Goal: Transaction & Acquisition: Subscribe to service/newsletter

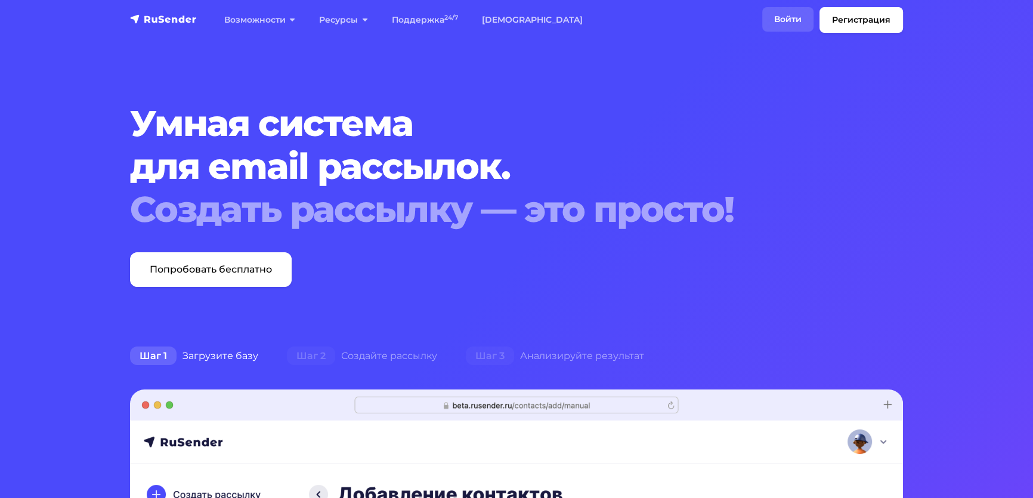
click at [771, 15] on link "Войти" at bounding box center [787, 19] width 51 height 24
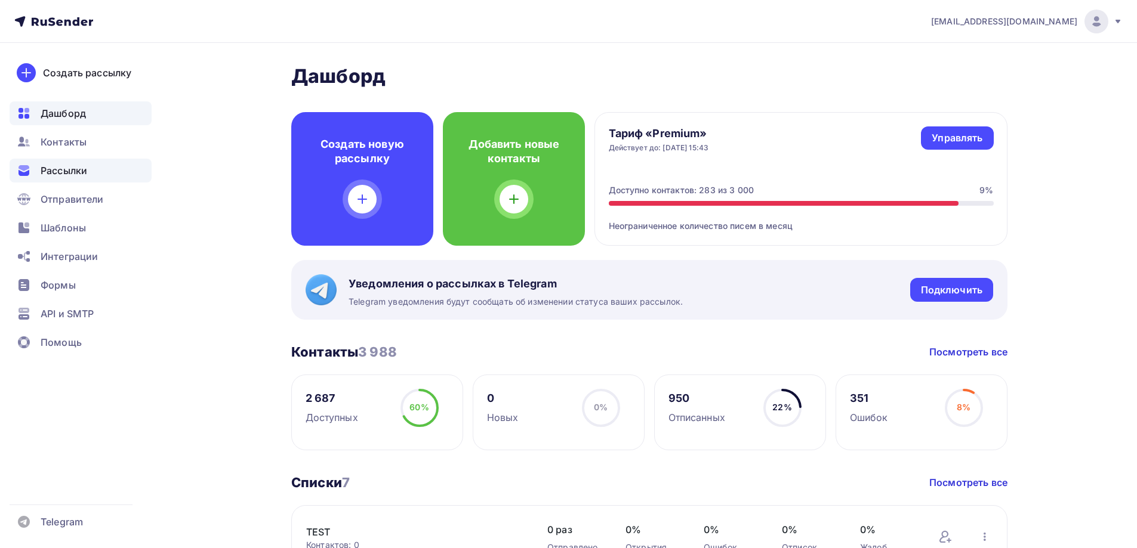
click at [54, 168] on span "Рассылки" at bounding box center [64, 170] width 47 height 14
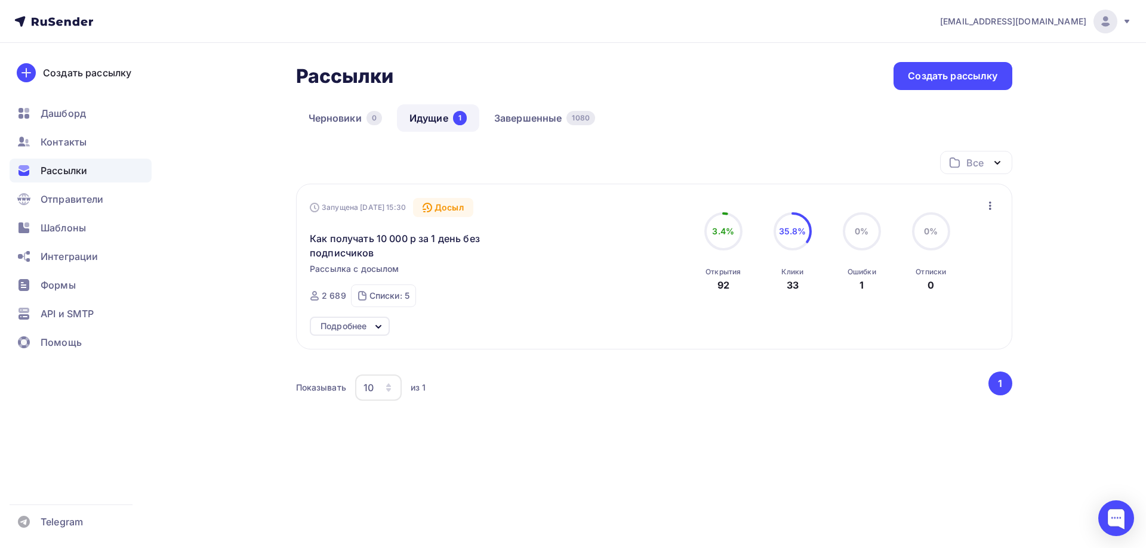
click at [358, 328] on div "Подробнее" at bounding box center [343, 326] width 46 height 14
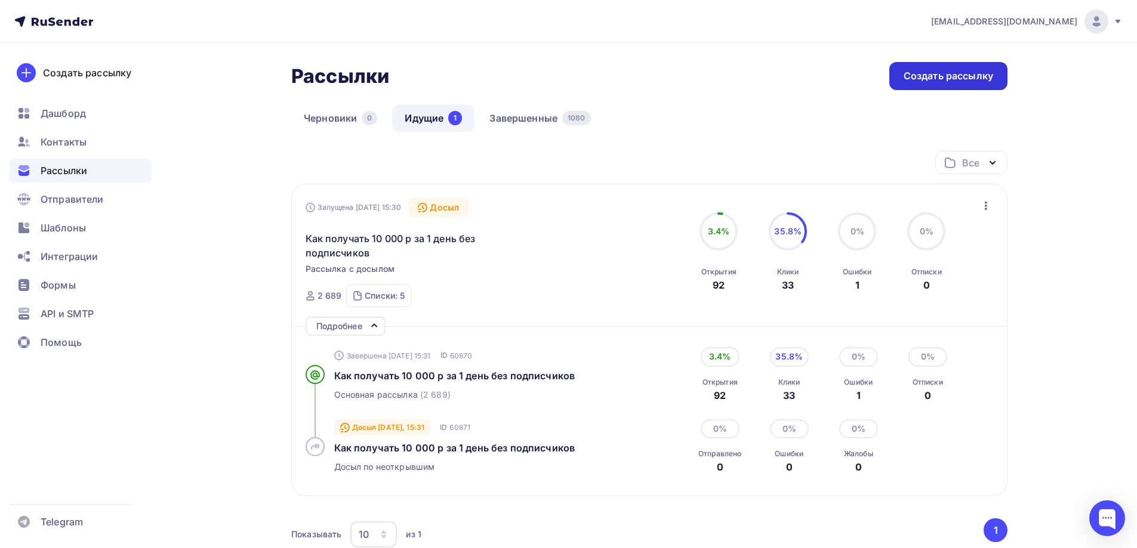
click at [956, 76] on div "Создать рассылку" at bounding box center [947, 76] width 89 height 14
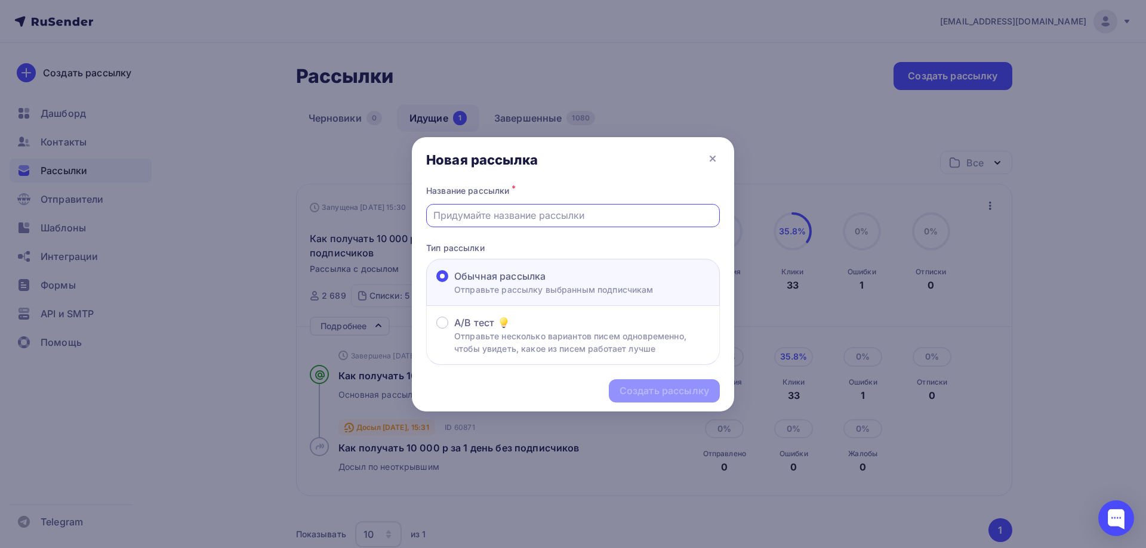
paste input "Как с помощью Telegram создать дополнительный доход даже без продукта и опыта"
type input "Как с помощью Telegram создать дополнительный доход даже без продукта и опыта"
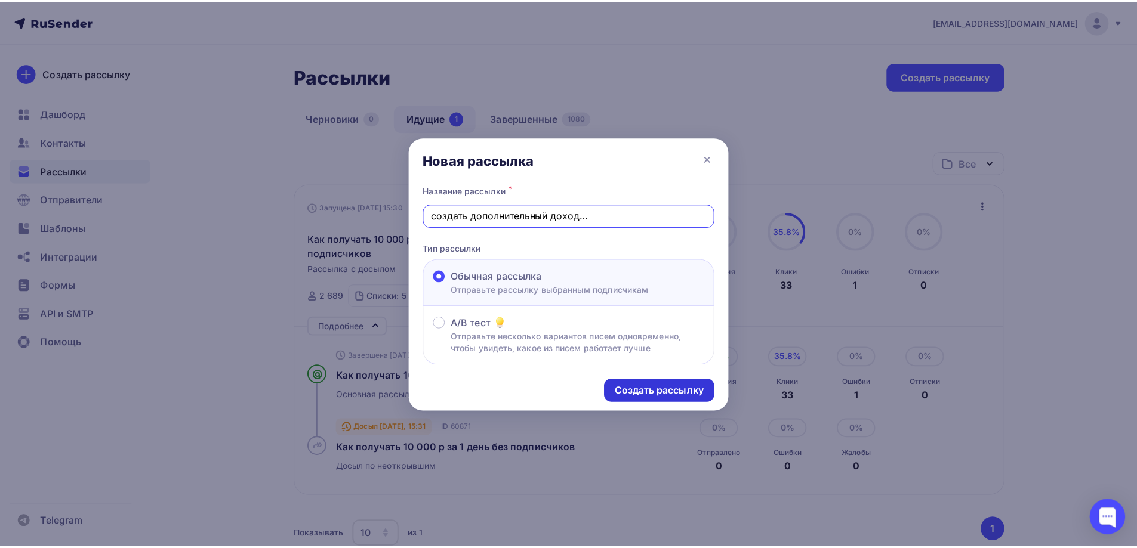
scroll to position [0, 0]
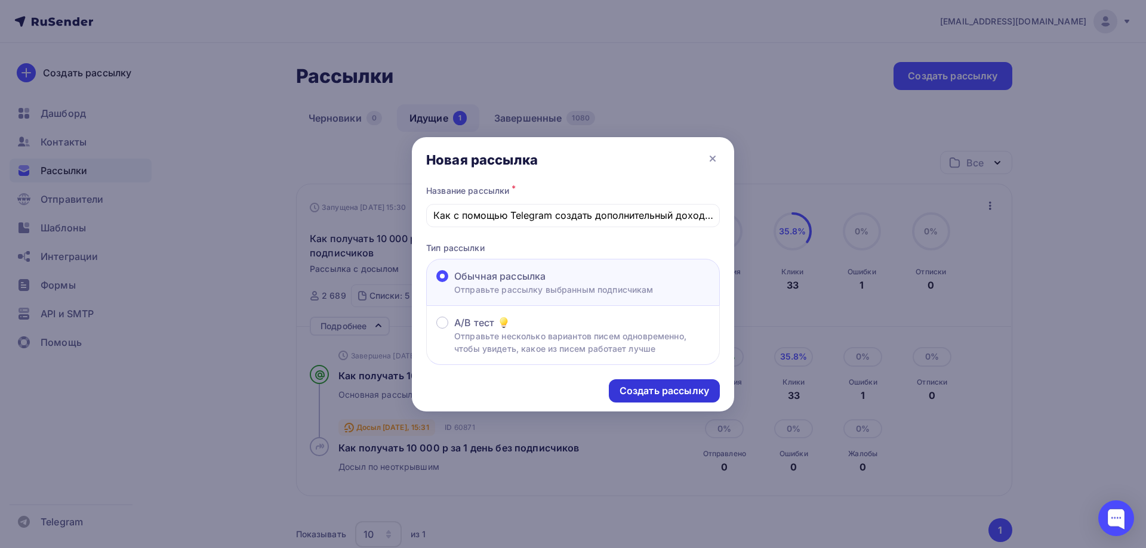
click at [663, 390] on div "Создать рассылку" at bounding box center [663, 391] width 89 height 14
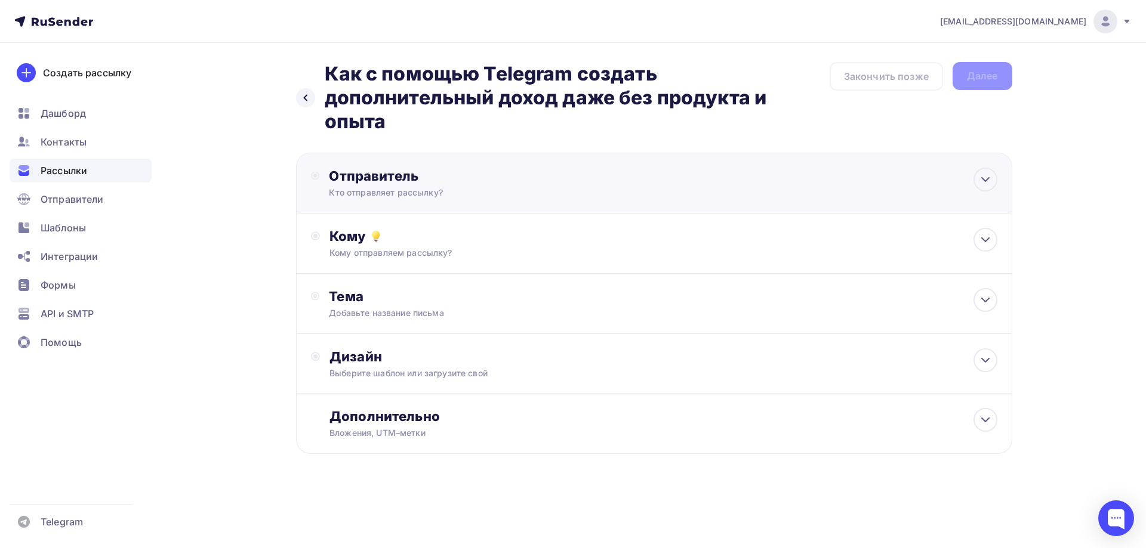
click at [418, 180] on div "Отправитель" at bounding box center [458, 176] width 258 height 17
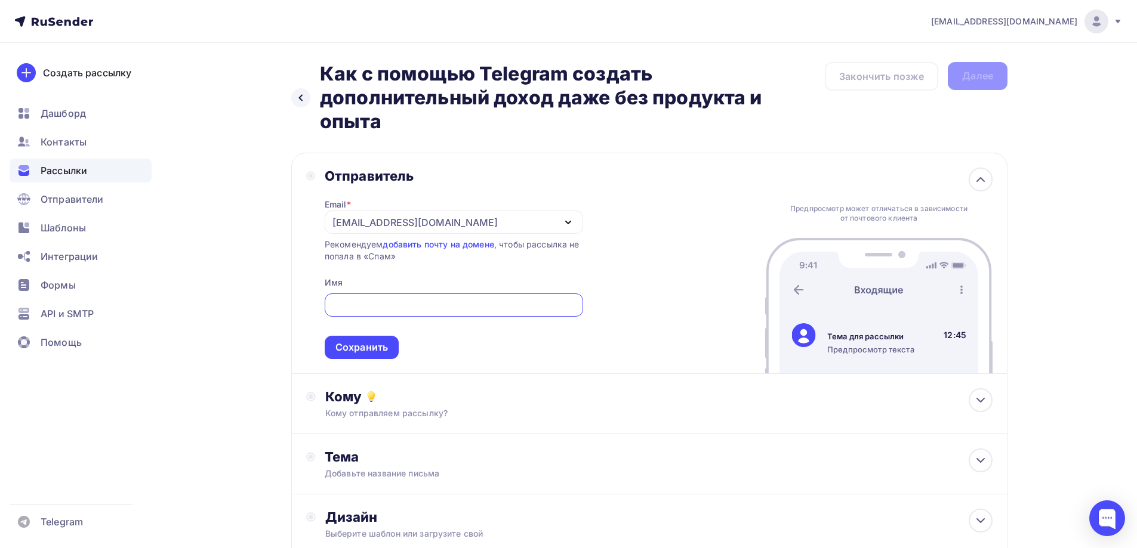
click at [406, 220] on div "[EMAIL_ADDRESS][DOMAIN_NAME]" at bounding box center [414, 222] width 165 height 14
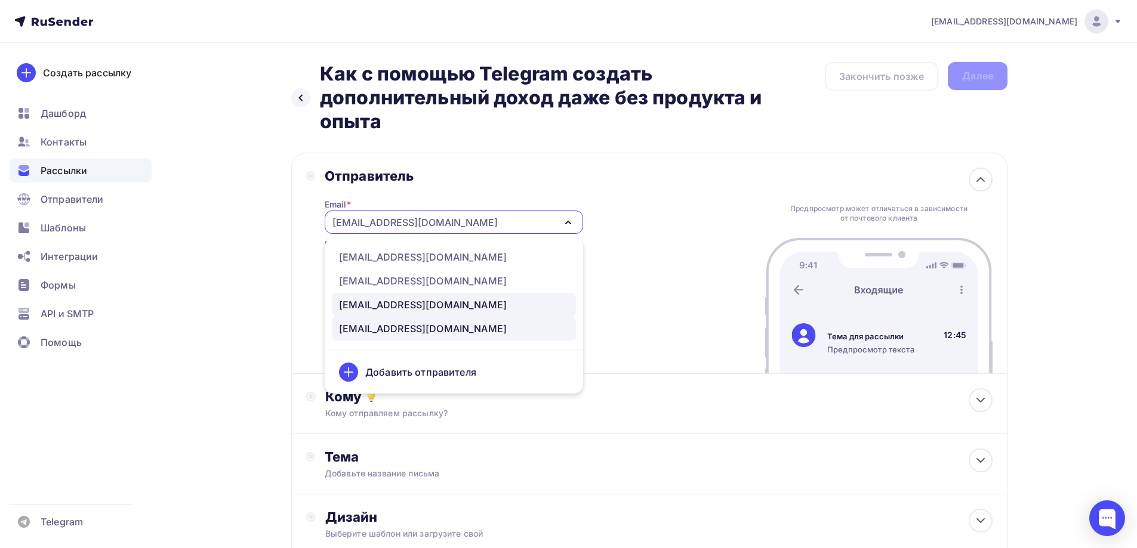
click at [392, 301] on div "[EMAIL_ADDRESS][DOMAIN_NAME]" at bounding box center [423, 305] width 168 height 14
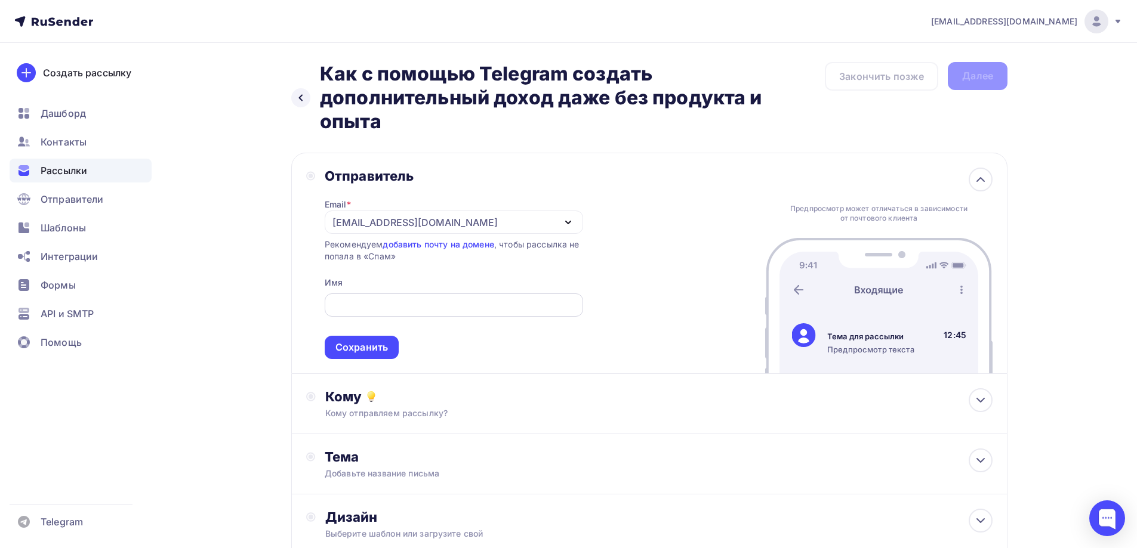
click at [357, 305] on input "text" at bounding box center [453, 305] width 245 height 14
type input "[PERSON_NAME]"
click at [353, 352] on div "Сохранить" at bounding box center [361, 348] width 53 height 14
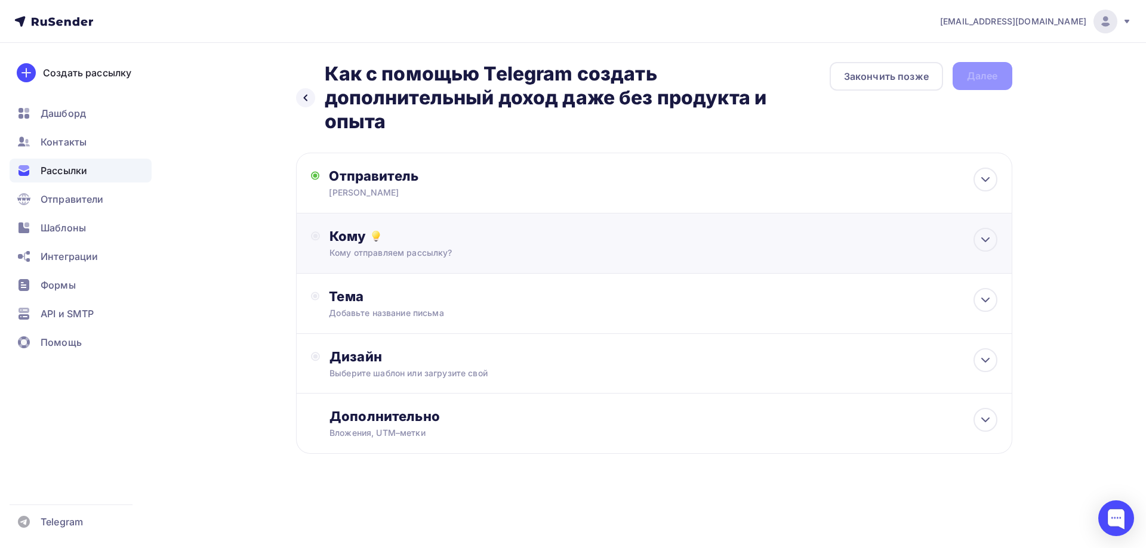
click at [350, 248] on div "Кому отправляем рассылку?" at bounding box center [629, 253] width 601 height 12
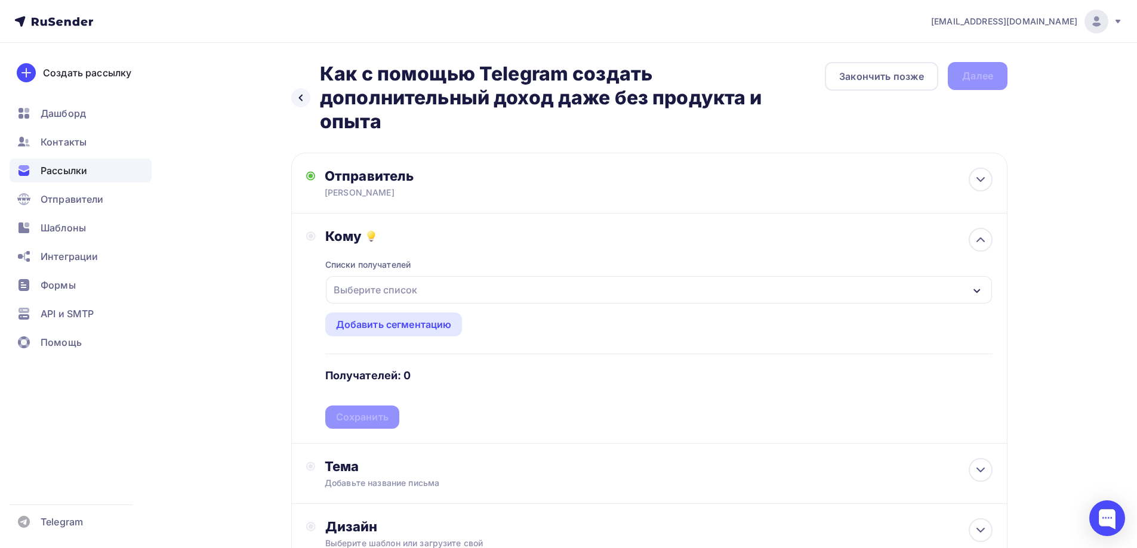
click at [341, 295] on div "Выберите список" at bounding box center [375, 289] width 93 height 21
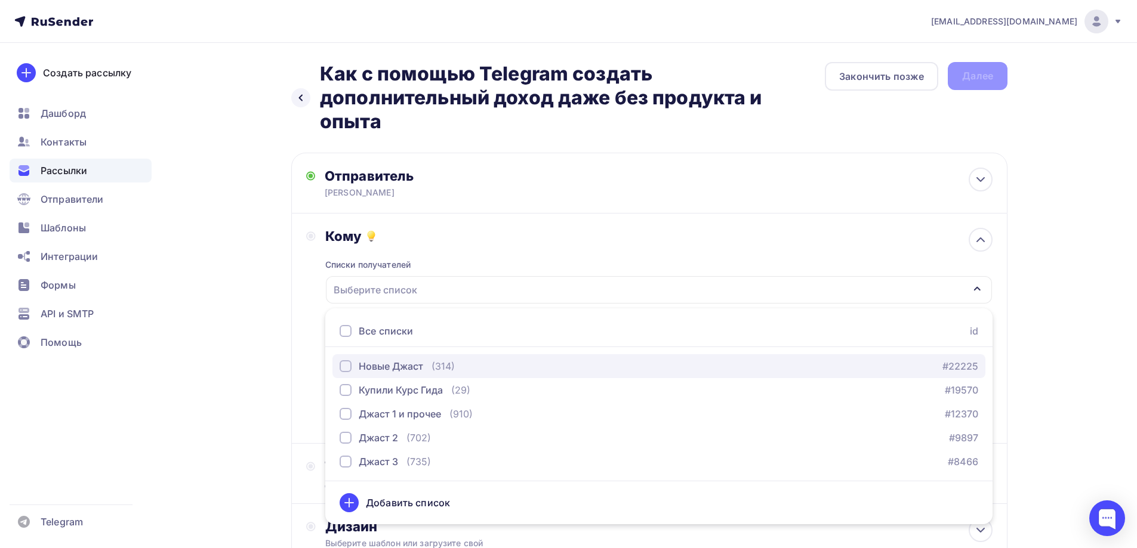
click at [345, 369] on div "button" at bounding box center [345, 366] width 12 height 12
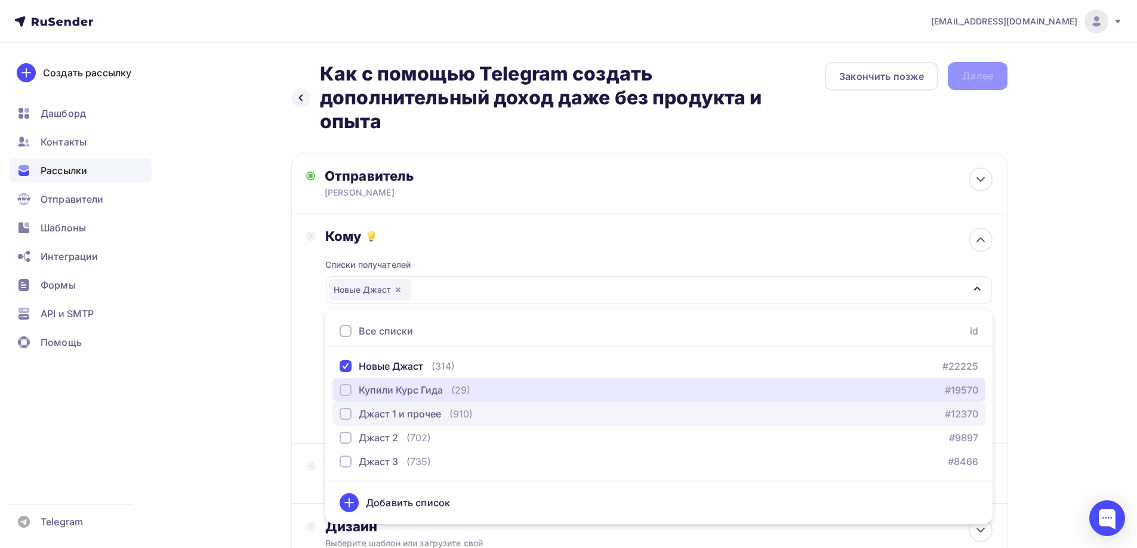
drag, startPoint x: 345, startPoint y: 387, endPoint x: 345, endPoint y: 406, distance: 19.7
click at [345, 389] on div "button" at bounding box center [345, 390] width 12 height 12
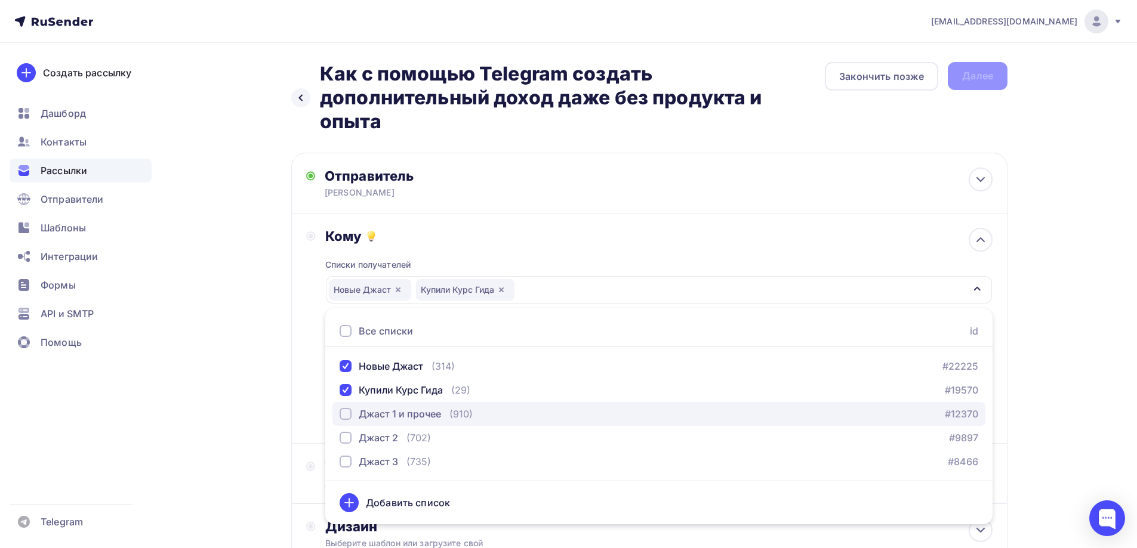
drag, startPoint x: 345, startPoint y: 410, endPoint x: 346, endPoint y: 422, distance: 11.4
click at [346, 414] on div "button" at bounding box center [345, 414] width 12 height 12
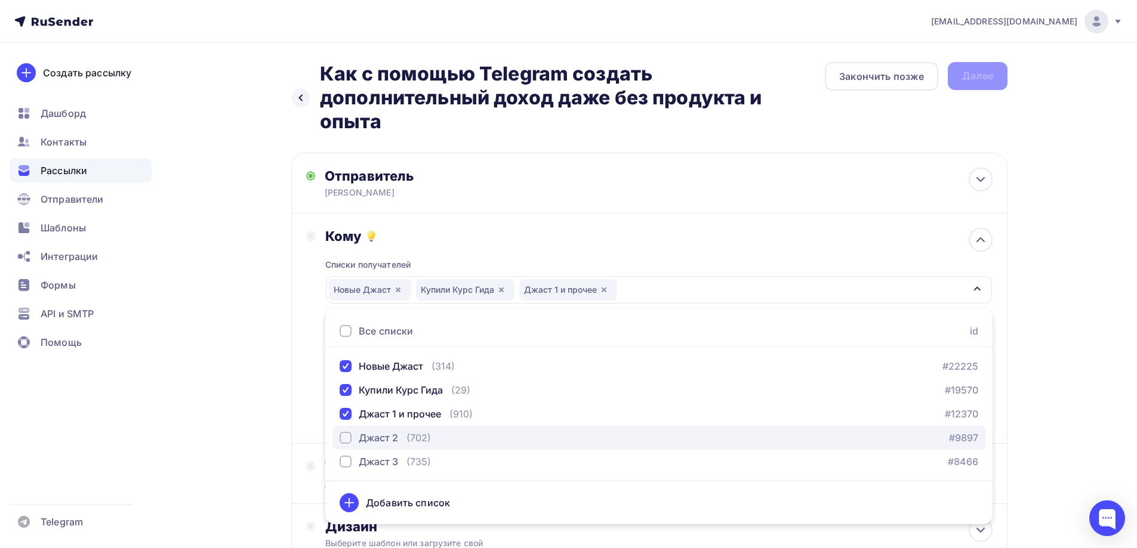
drag, startPoint x: 346, startPoint y: 431, endPoint x: 346, endPoint y: 439, distance: 8.4
click at [346, 434] on div "Джаст 2" at bounding box center [368, 438] width 58 height 14
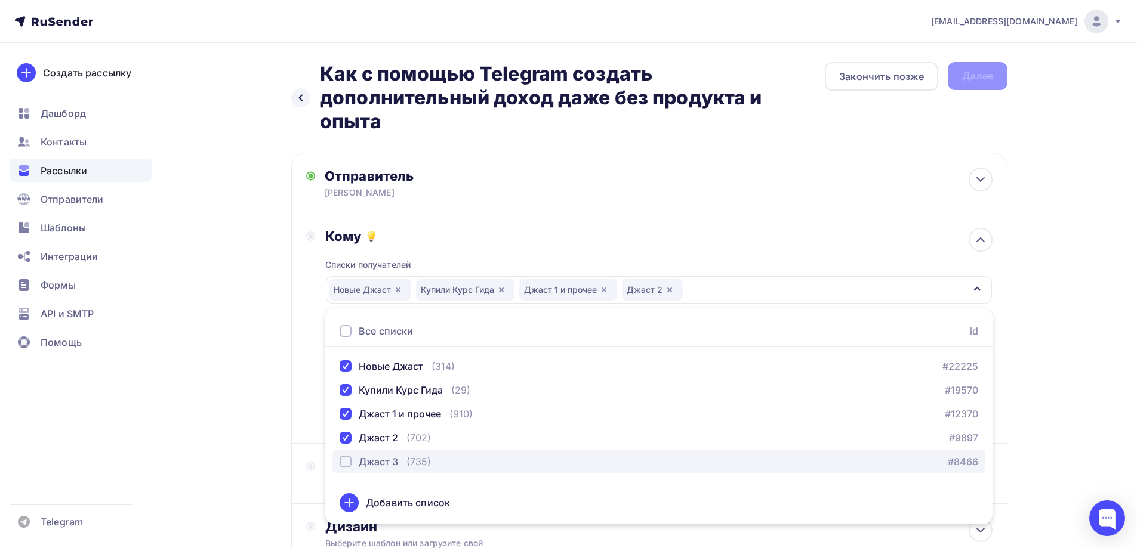
click at [344, 461] on div "button" at bounding box center [345, 462] width 12 height 12
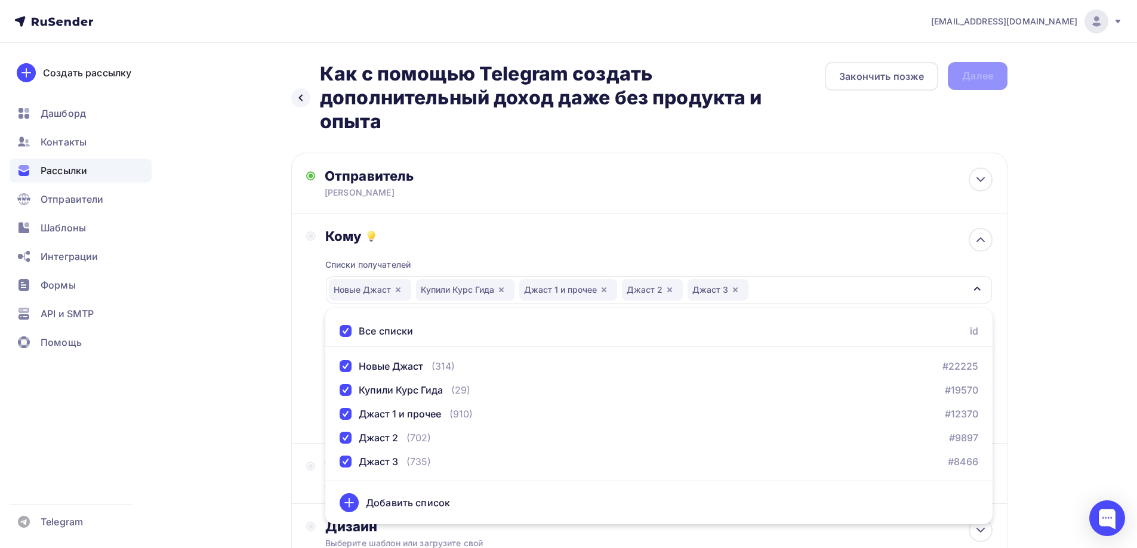
drag, startPoint x: 287, startPoint y: 446, endPoint x: 301, endPoint y: 443, distance: 14.5
click at [287, 445] on div "Назад Как с помощью Telegram создать дополнительный доход даже без продукта и о…" at bounding box center [568, 372] width 978 height 658
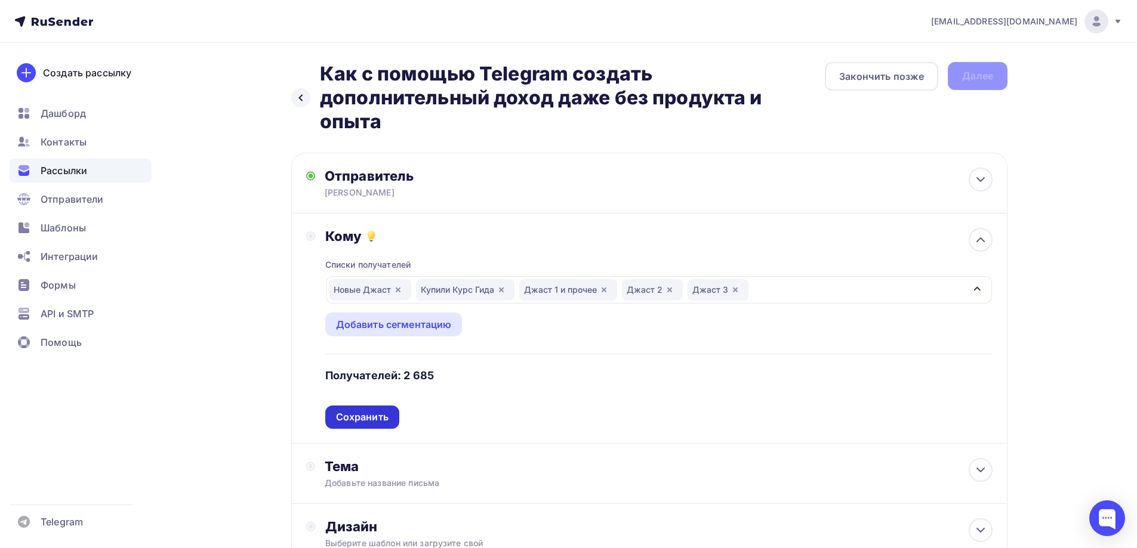
click at [365, 421] on div "Сохранить" at bounding box center [362, 417] width 53 height 14
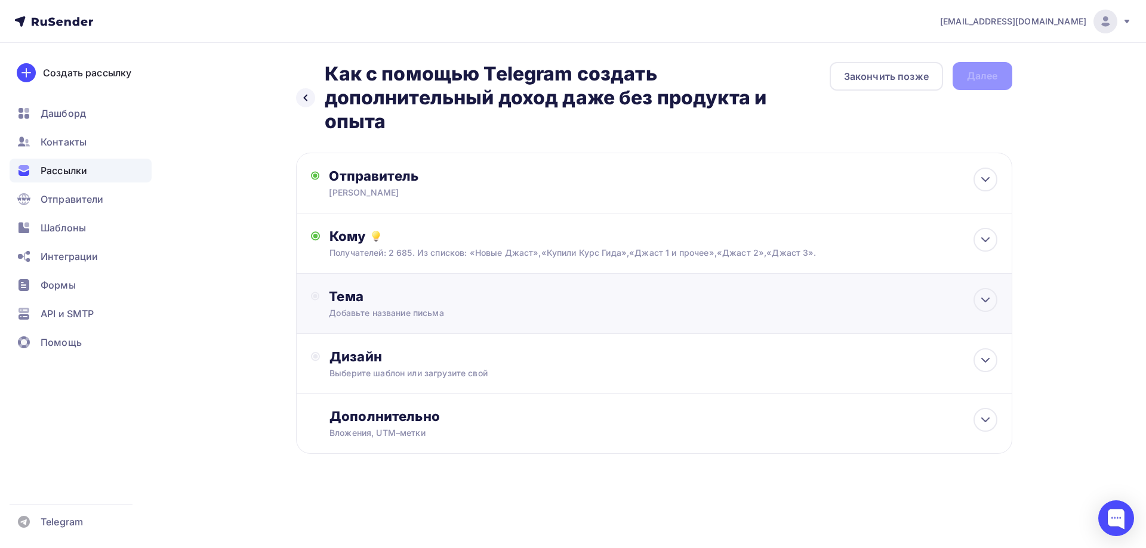
click at [344, 304] on div "Тема" at bounding box center [447, 296] width 236 height 17
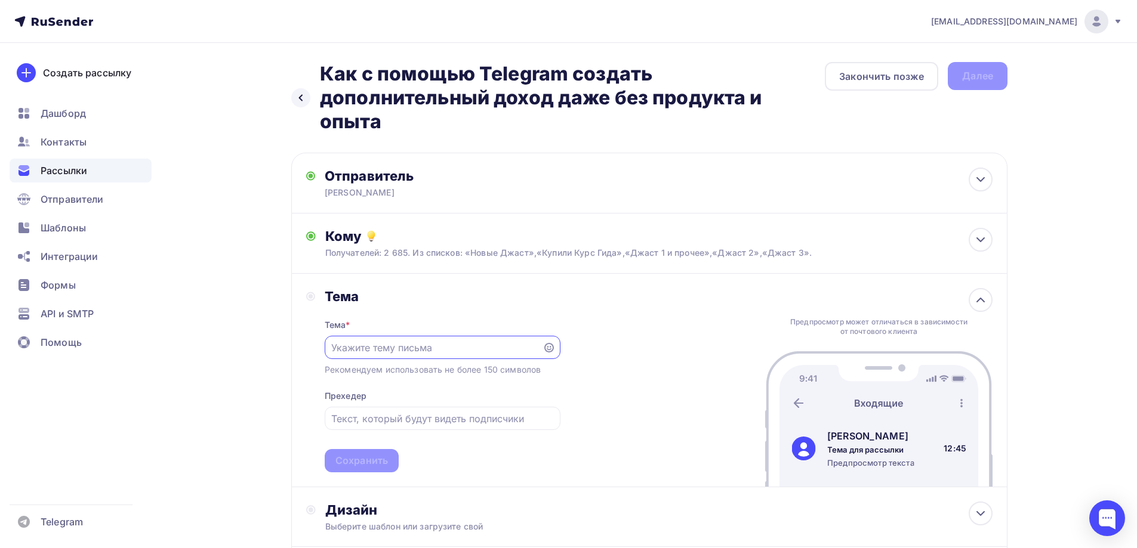
paste input "Как с помощью Telegram создать дополнительный доход даже без продукта и опыта"
type input "Как с помощью Telegram создать дополнительный доход даже без продукта и опыта"
click at [356, 454] on div "Сохранить" at bounding box center [362, 460] width 74 height 23
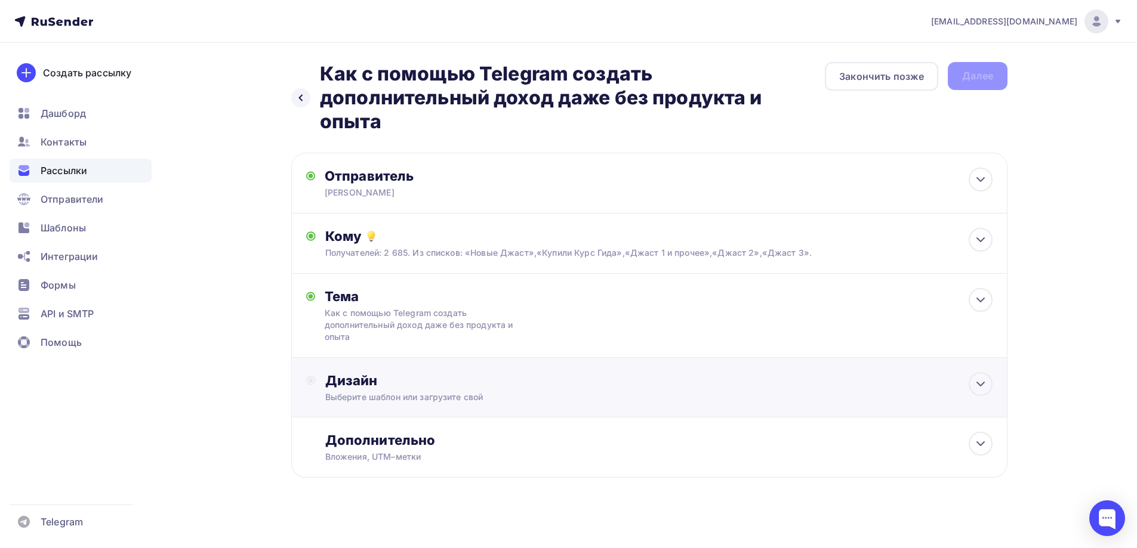
click at [346, 387] on div "Дизайн" at bounding box center [658, 380] width 667 height 17
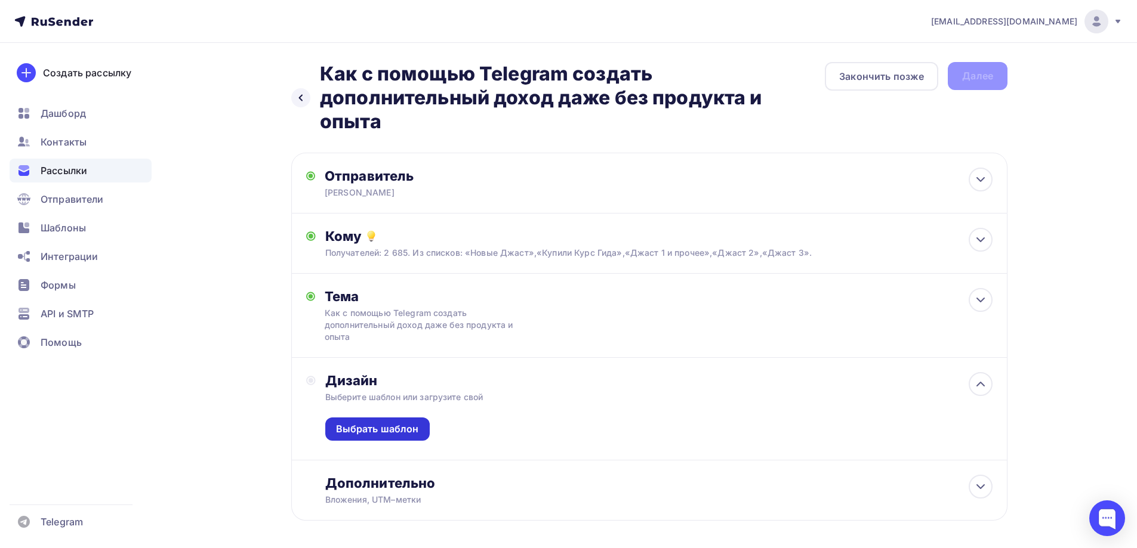
click at [356, 431] on div "Выбрать шаблон" at bounding box center [377, 429] width 83 height 14
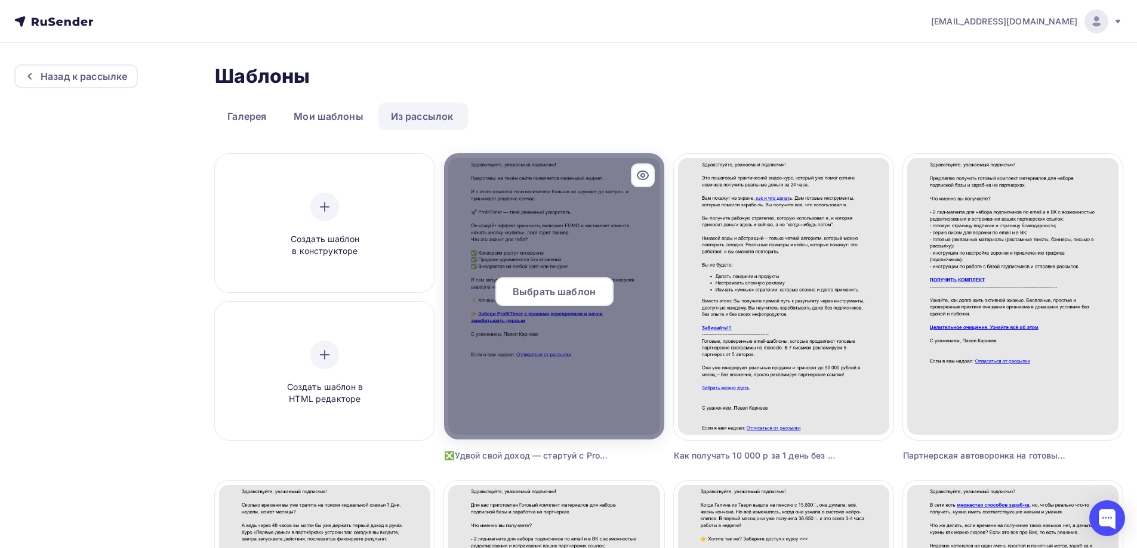
click at [558, 295] on span "Выбрать шаблон" at bounding box center [553, 292] width 83 height 14
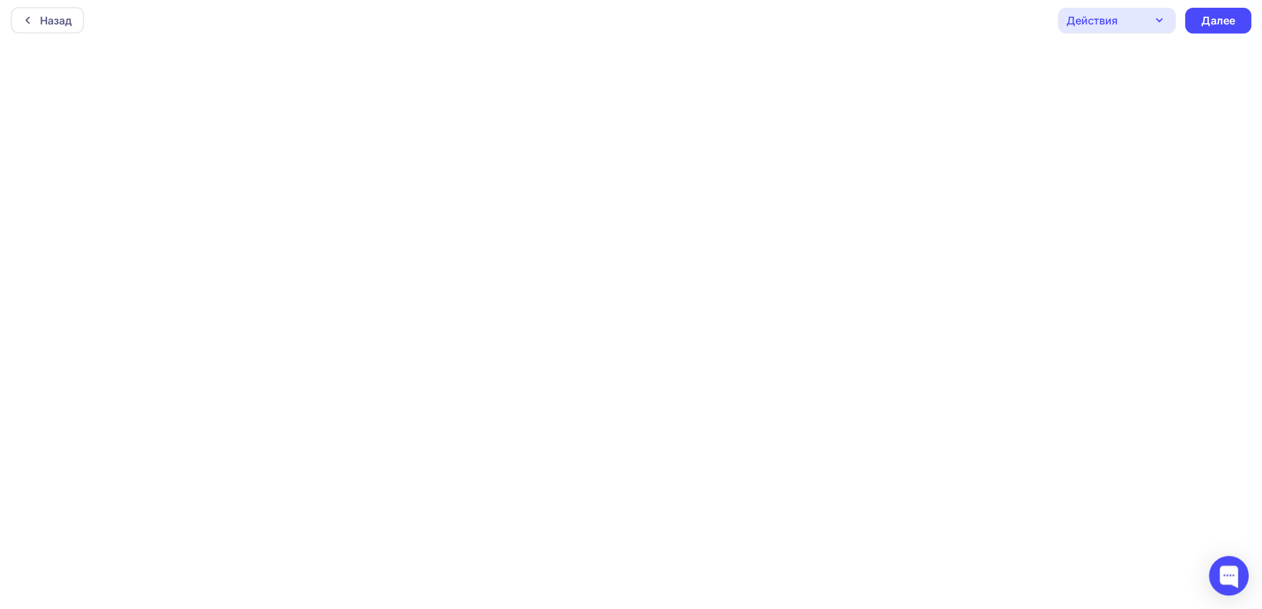
scroll to position [3, 0]
click at [1145, 16] on div "Далее" at bounding box center [1223, 19] width 31 height 14
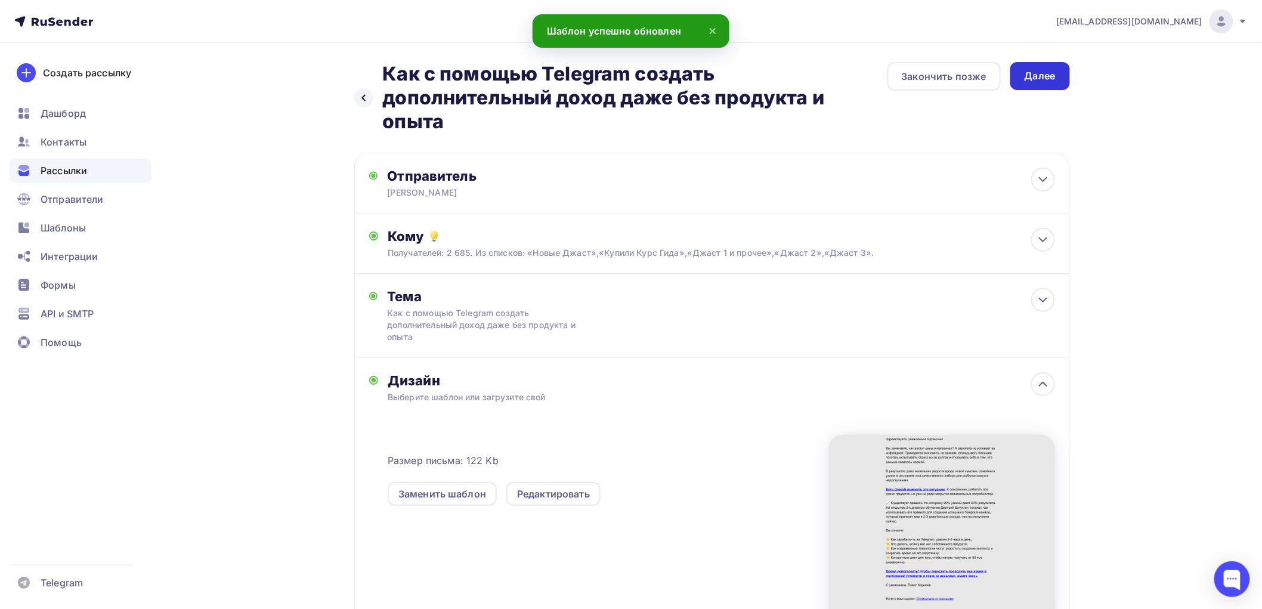
click at [1041, 67] on div "Далее" at bounding box center [1041, 76] width 60 height 28
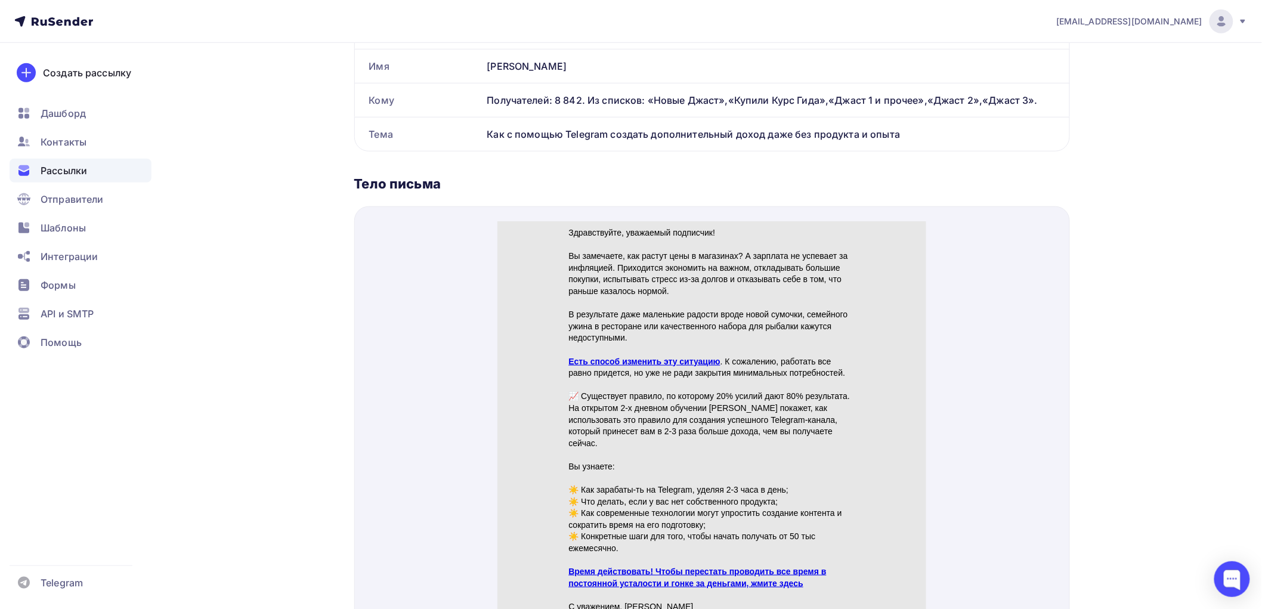
scroll to position [397, 0]
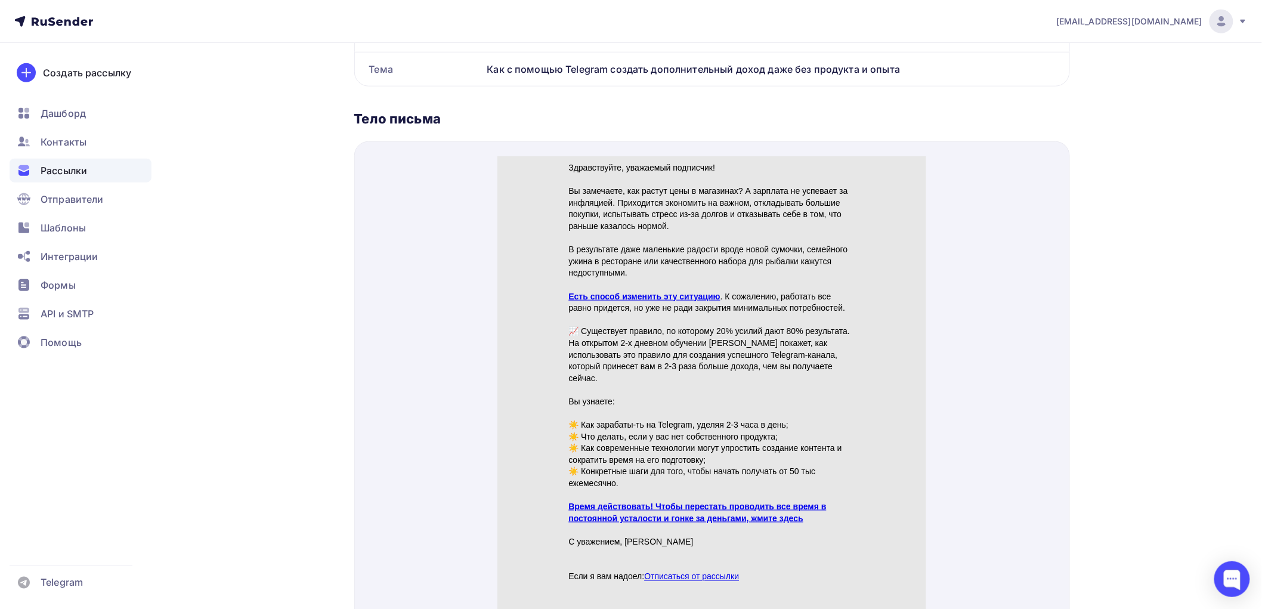
click at [659, 277] on p "Есть способ изменить эту ситуацию . К сожалению, работать все равно придется, н…" at bounding box center [712, 288] width 286 height 23
click at [659, 279] on link "Есть способ изменить эту ситуацию" at bounding box center [645, 282] width 152 height 10
click at [612, 491] on link "Время действовать! Чтобы перестать проводить все время в постоянной усталости и…" at bounding box center [698, 497] width 258 height 21
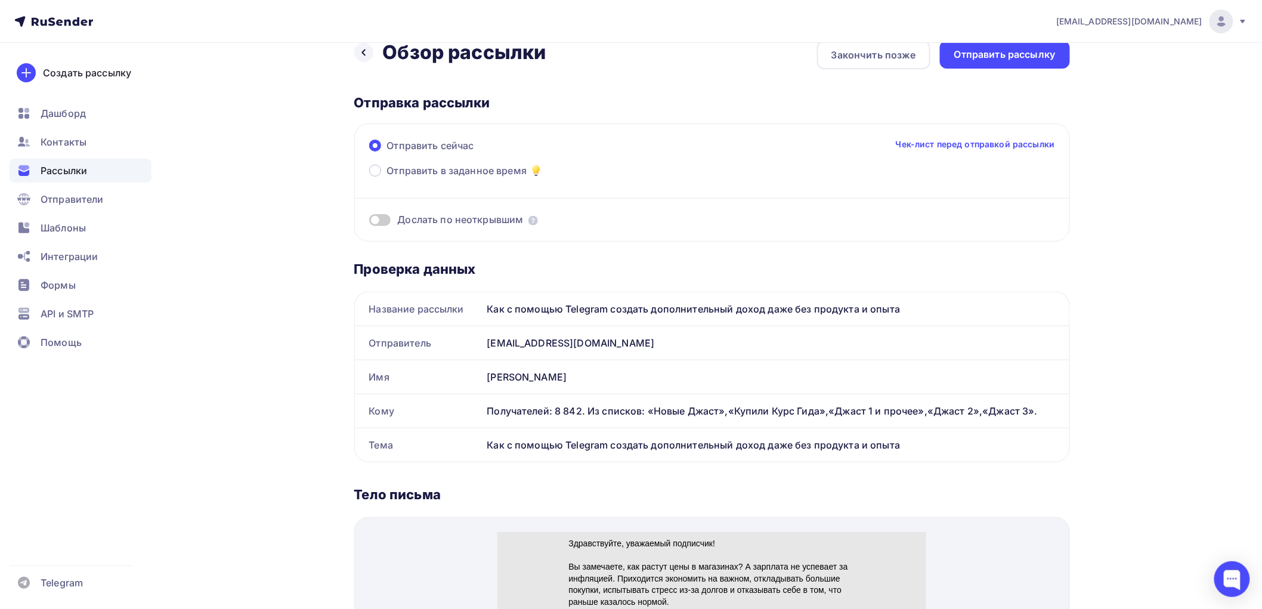
scroll to position [0, 0]
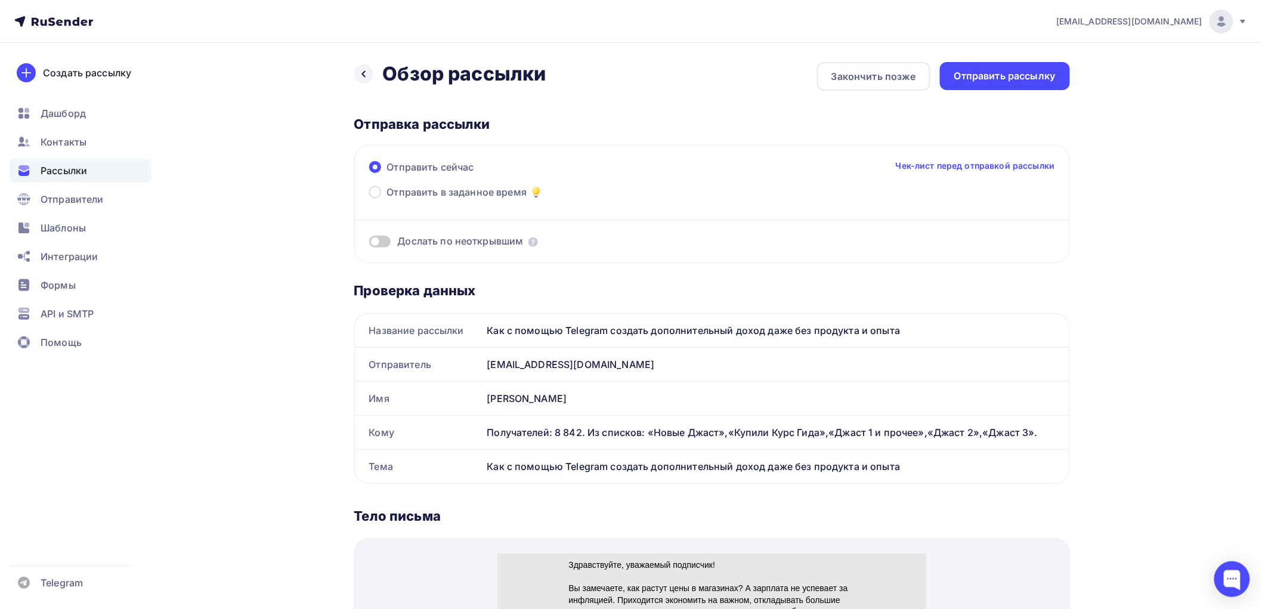
click at [384, 239] on span at bounding box center [379, 242] width 21 height 12
click at [369, 243] on input "checkbox" at bounding box center [369, 243] width 0 height 0
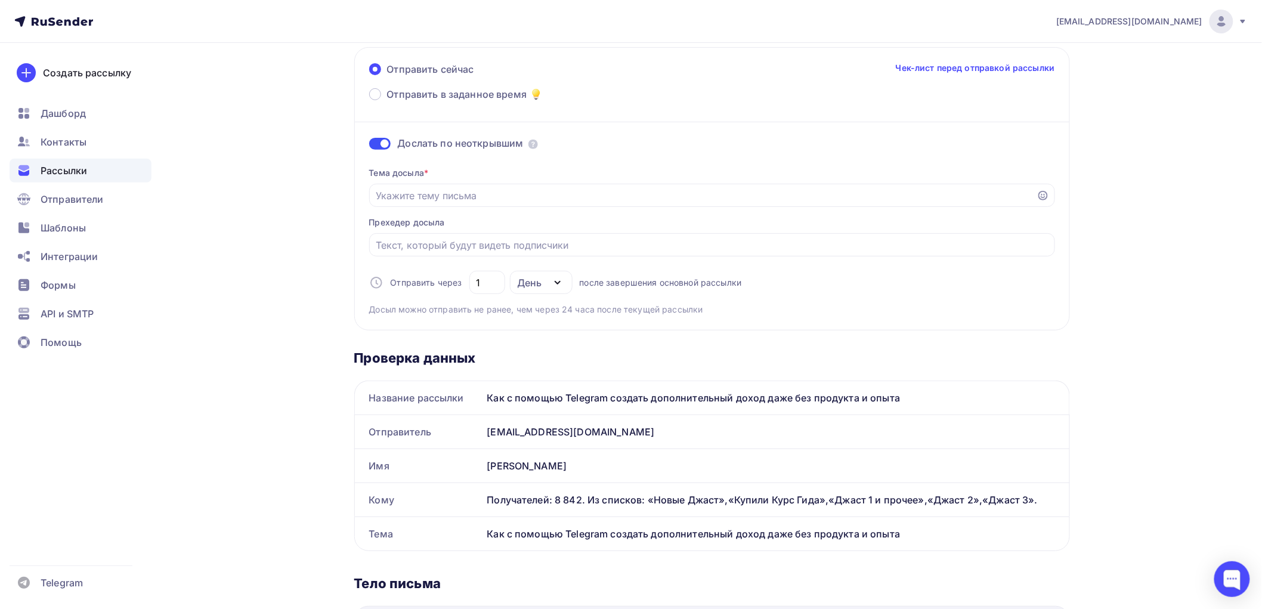
scroll to position [132, 0]
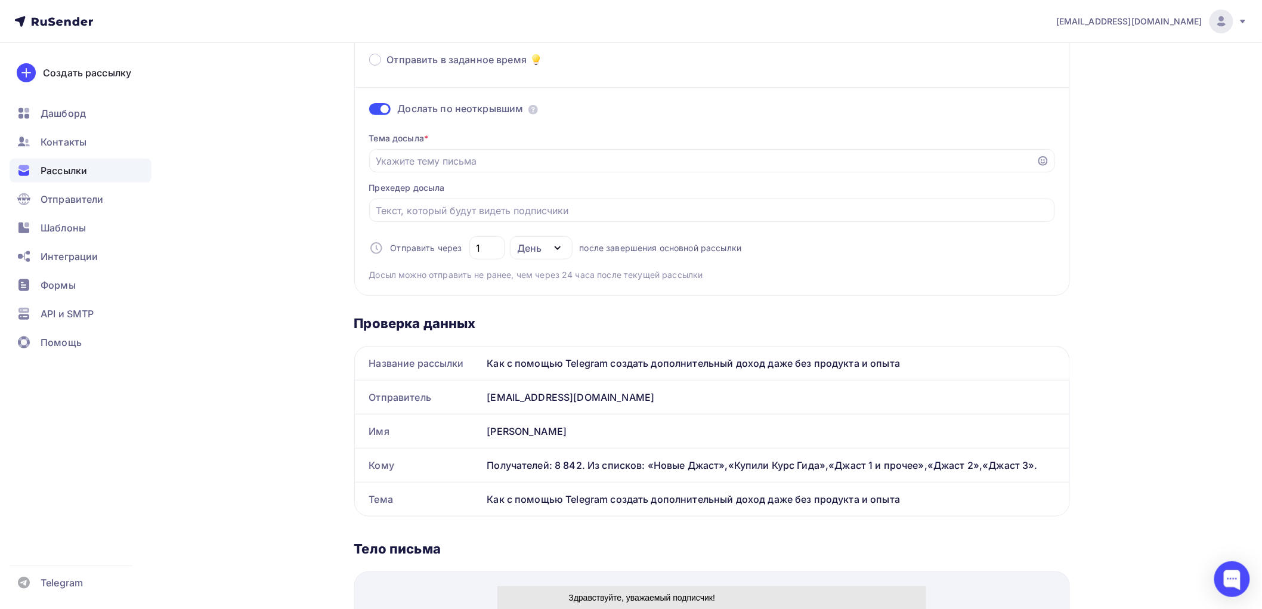
drag, startPoint x: 907, startPoint y: 365, endPoint x: 486, endPoint y: 367, distance: 421.2
click at [486, 367] on div "Как с помощью Telegram создать дополнительный доход даже без продукта и опыта" at bounding box center [776, 363] width 587 height 33
copy div "Как с помощью Telegram создать дополнительный доход даже без продукта и опыта"
click at [418, 160] on input "Отправить в заданное время" at bounding box center [703, 161] width 654 height 14
paste input "Как с помощью Telegram создать дополнительный доход даже без продукта и опыта"
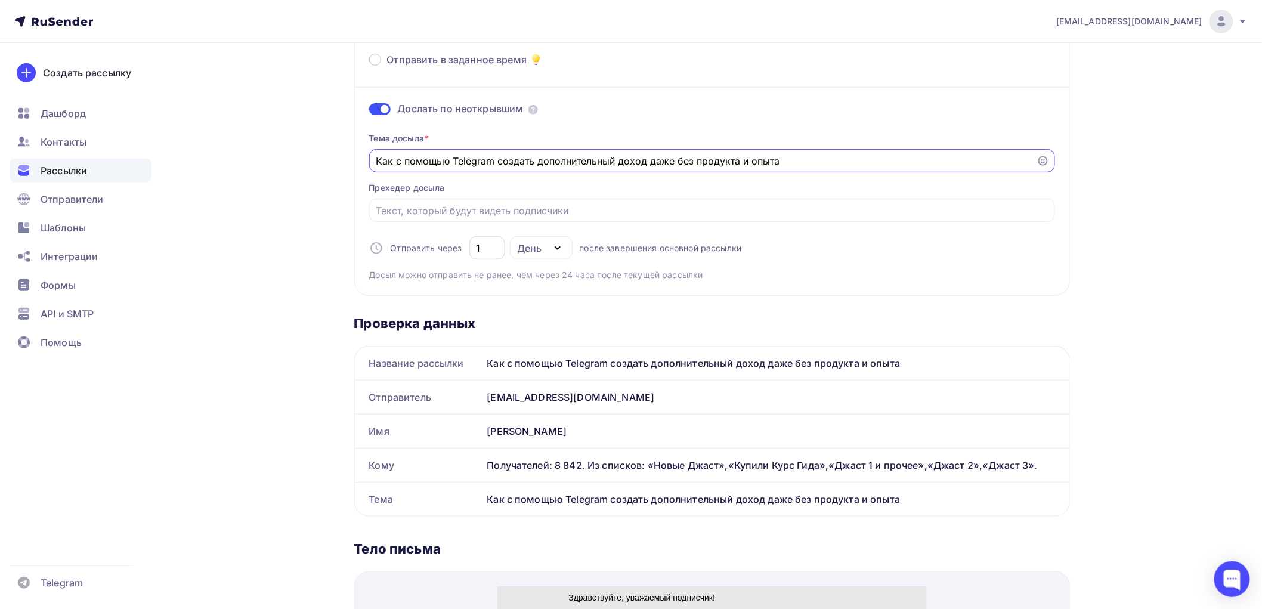
type input "Как с помощью Telegram создать дополнительный доход даже без продукта и опыта"
click at [487, 251] on input "1" at bounding box center [487, 248] width 22 height 14
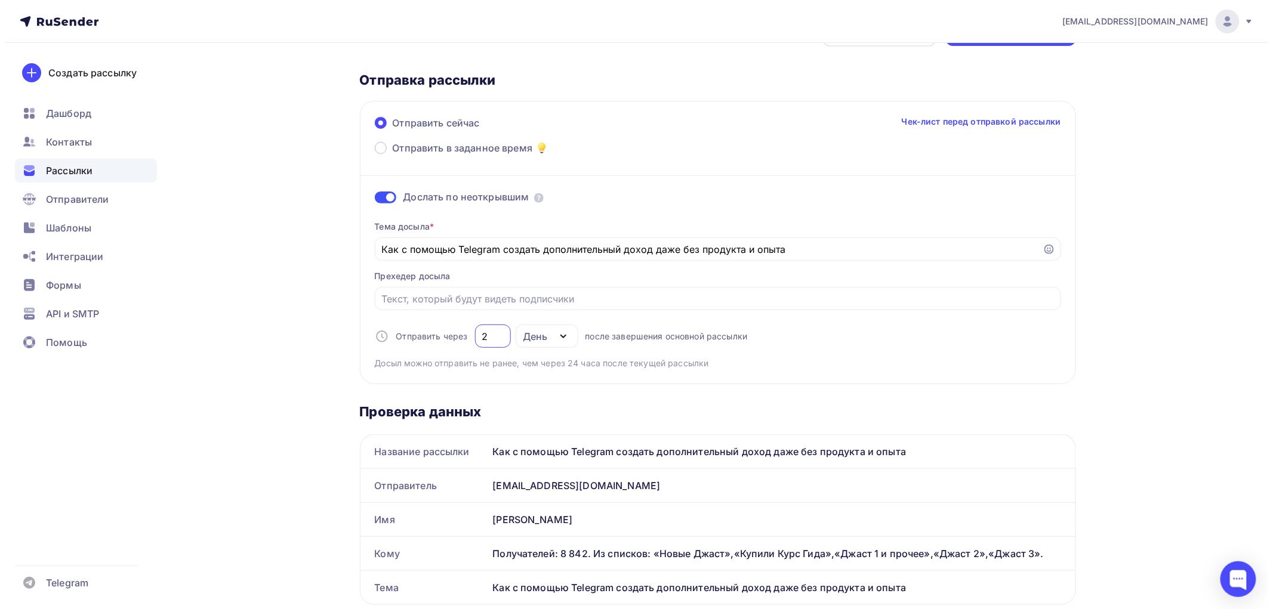
scroll to position [0, 0]
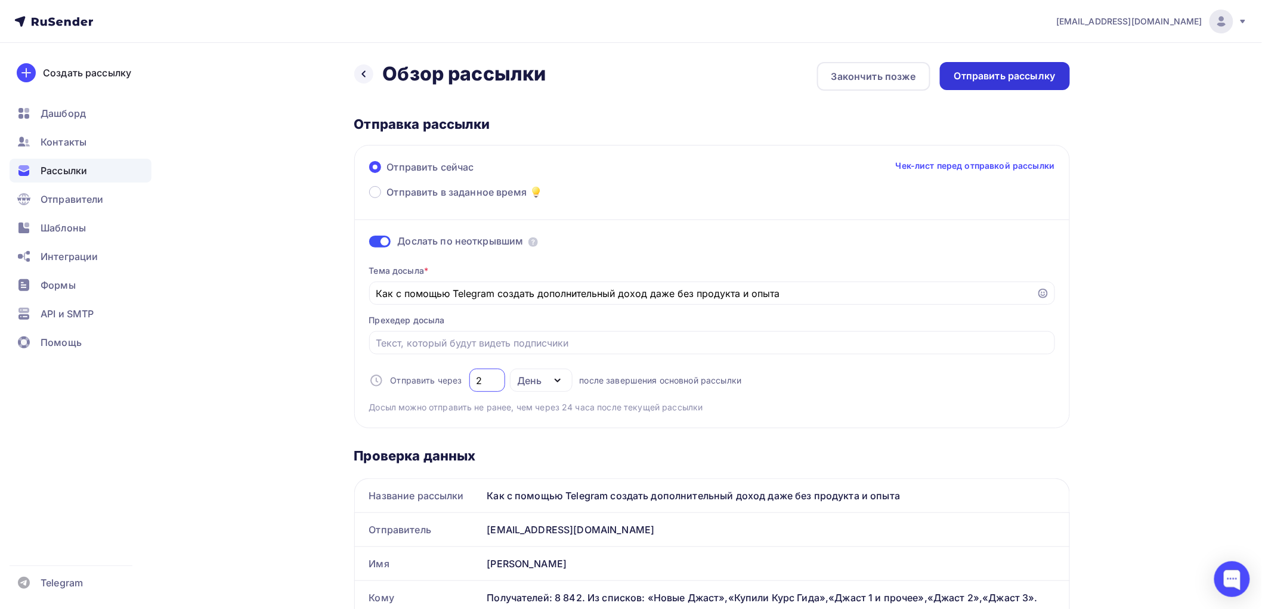
type input "2"
click at [992, 70] on div "Отправить рассылку" at bounding box center [1005, 76] width 101 height 14
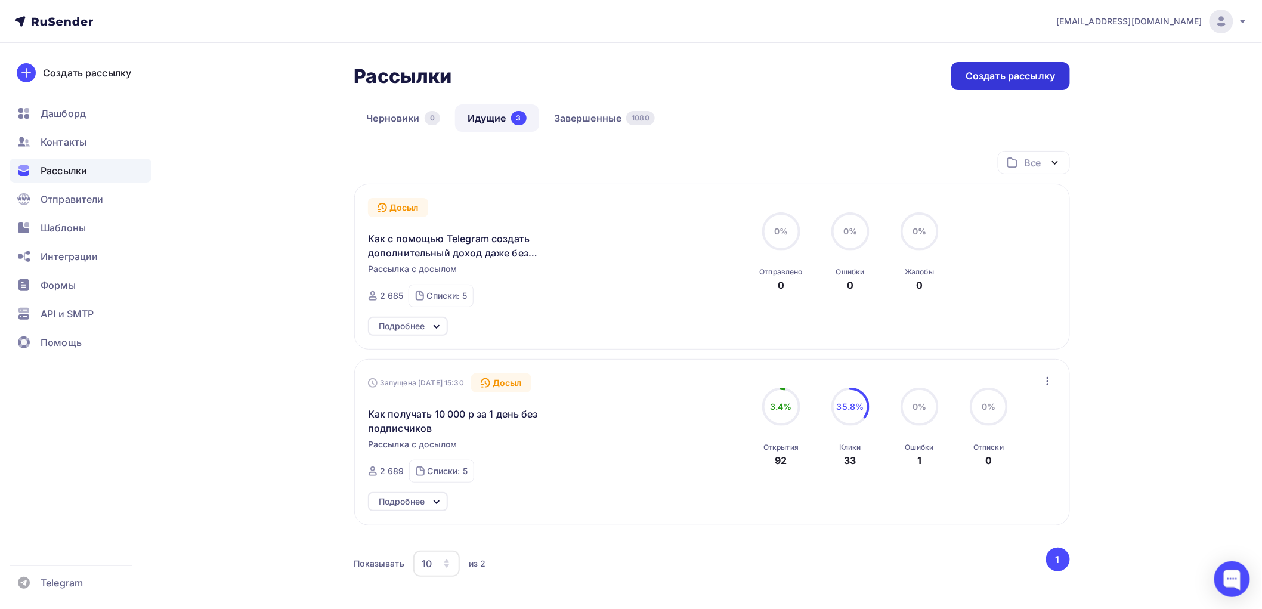
click at [1010, 75] on div "Создать рассылку" at bounding box center [1010, 76] width 89 height 14
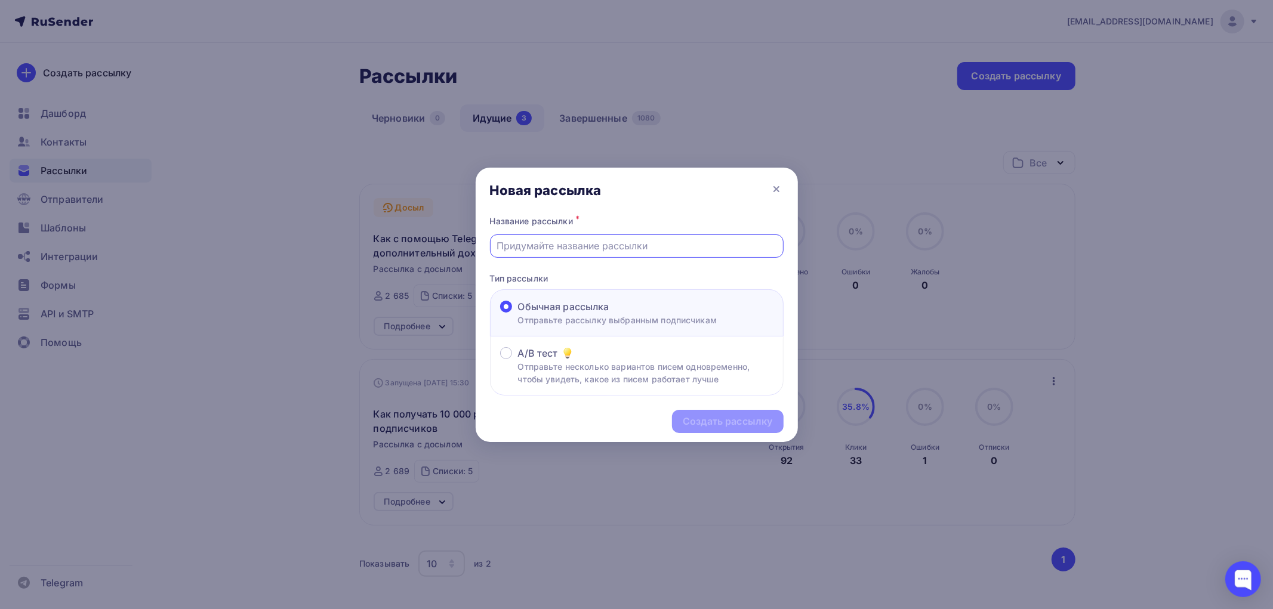
paste input "Как пенсионерка с нуля вышла на 100 000 ₽ в месяц — и взяла квартиру для внучки…"
click at [639, 264] on div "Название рассылки * Как пенсионерка с нуля вышла на 100 000 ₽ в месяц — и взяла…" at bounding box center [637, 304] width 322 height 183
drag, startPoint x: 743, startPoint y: 245, endPoint x: 681, endPoint y: 248, distance: 62.7
click at [681, 248] on input "Как пенсионерка с нуля вышла на 100 000 ₽ в месяц — и взяла квартиру для внучки…" at bounding box center [636, 246] width 280 height 14
click at [711, 248] on input "Как пенсионерка с нуля вышла на 100 ТЫС — и взяла квартиру для внучки в ипотеку" at bounding box center [636, 246] width 280 height 14
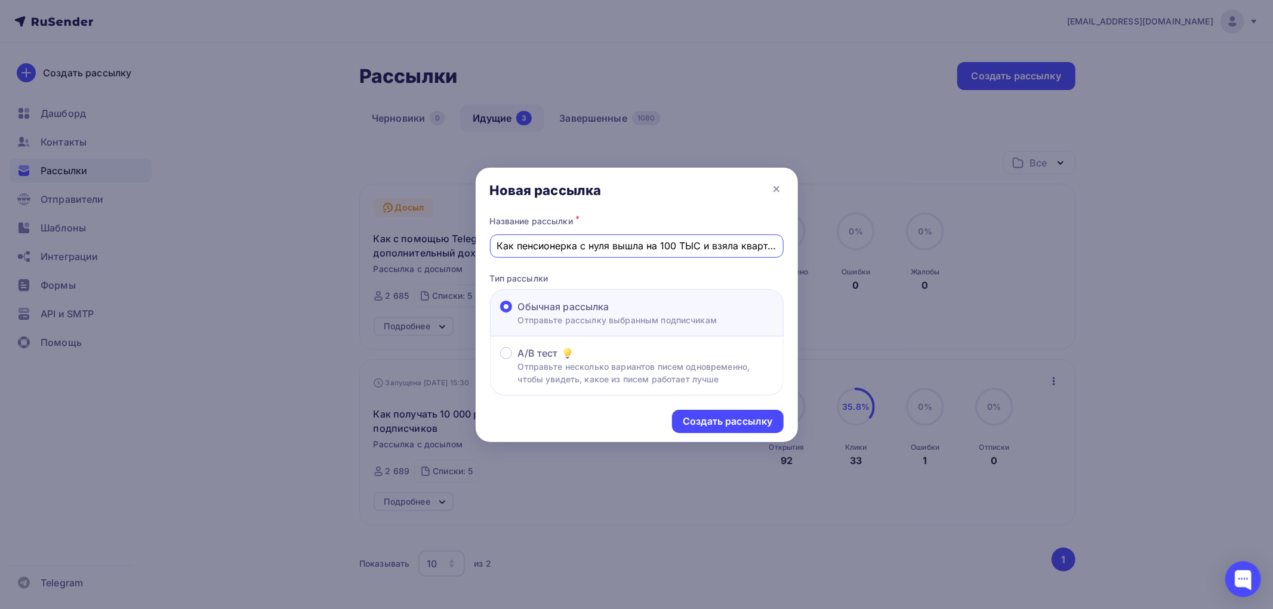
type input "Как пенсионерка с нуля вышла на 100 ТЫС и взяла квартиру для внучки в ипотеку"
drag, startPoint x: 495, startPoint y: 246, endPoint x: 776, endPoint y: 252, distance: 280.5
click at [776, 252] on div "Как пенсионерка с нуля вышла на 100 ТЫС и взяла квартиру для внучки в ипотеку" at bounding box center [637, 245] width 294 height 23
drag, startPoint x: 497, startPoint y: 242, endPoint x: 796, endPoint y: 241, distance: 299.5
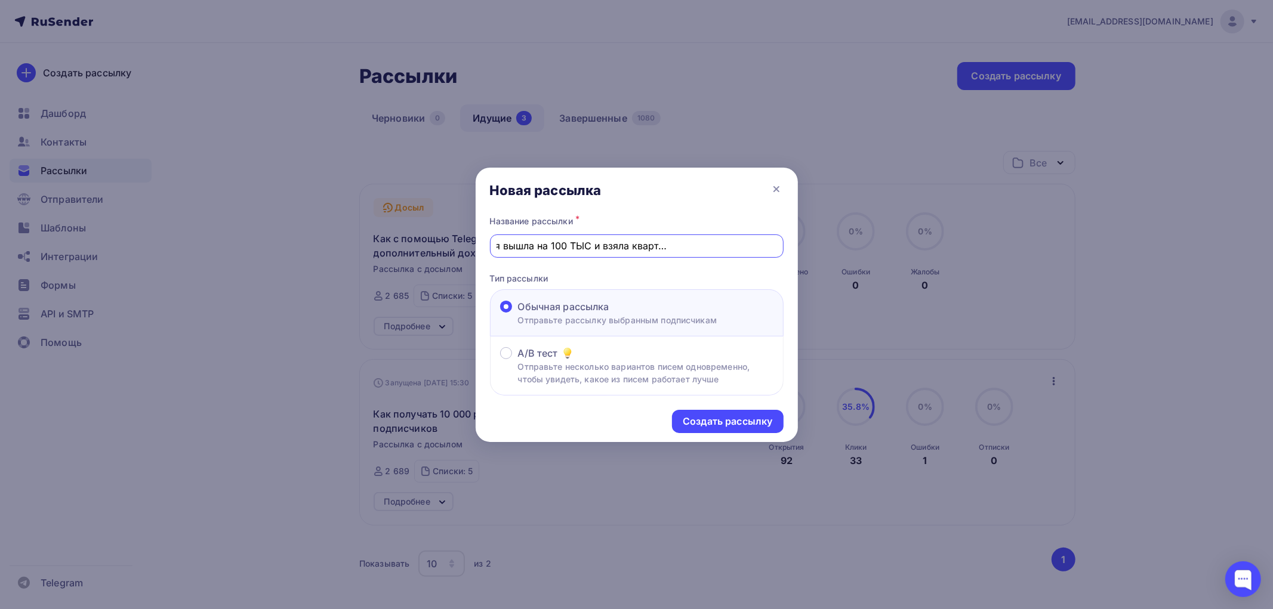
click at [796, 241] on div "Название рассылки * Как пенсионерка с нуля вышла на 100 ТЫС и взяла квартиру дл…" at bounding box center [637, 304] width 322 height 183
click at [705, 416] on div "Создать рассылку" at bounding box center [727, 422] width 89 height 14
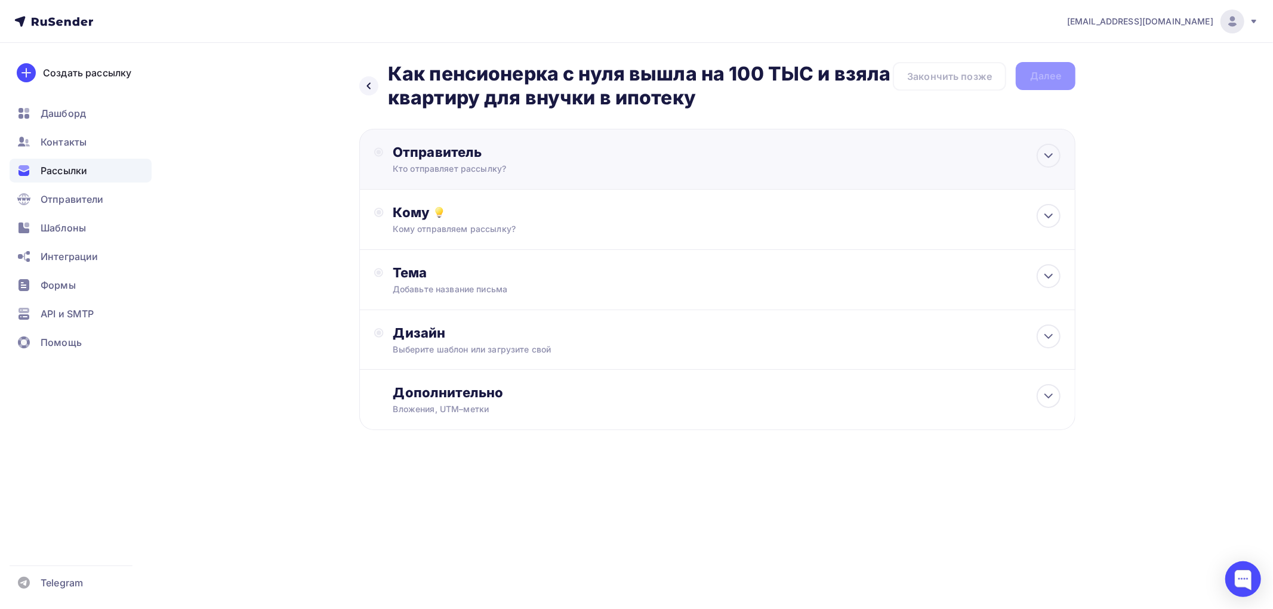
click at [457, 163] on div "Кто отправляет рассылку?" at bounding box center [509, 169] width 233 height 12
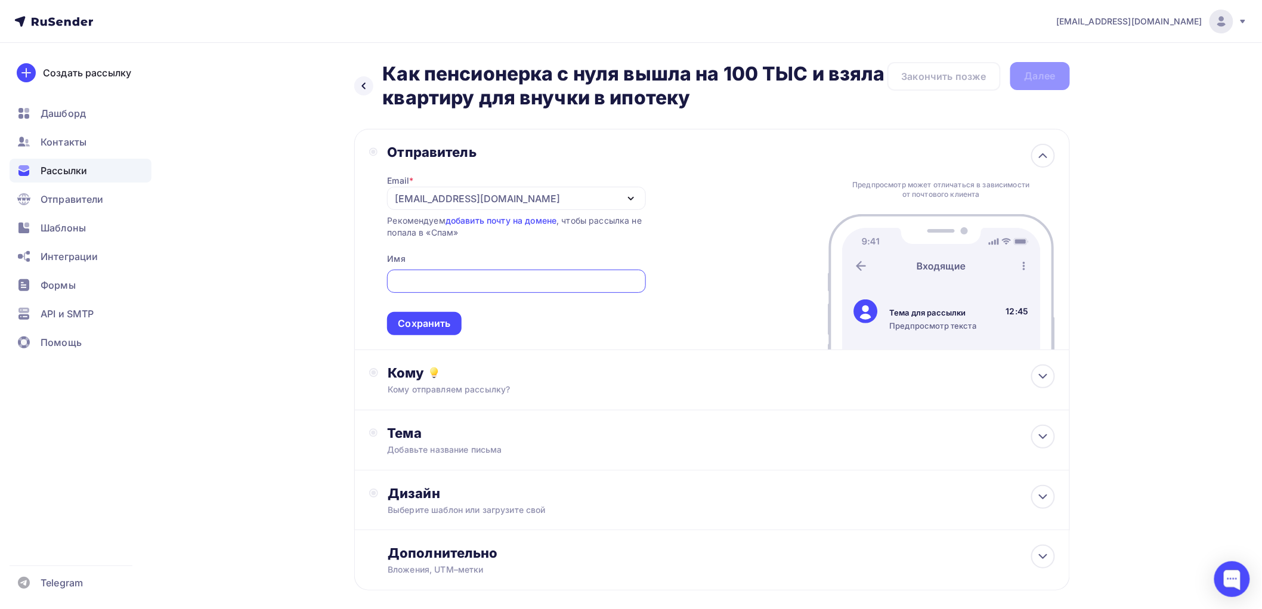
click at [453, 200] on div "[EMAIL_ADDRESS][DOMAIN_NAME]" at bounding box center [477, 199] width 165 height 14
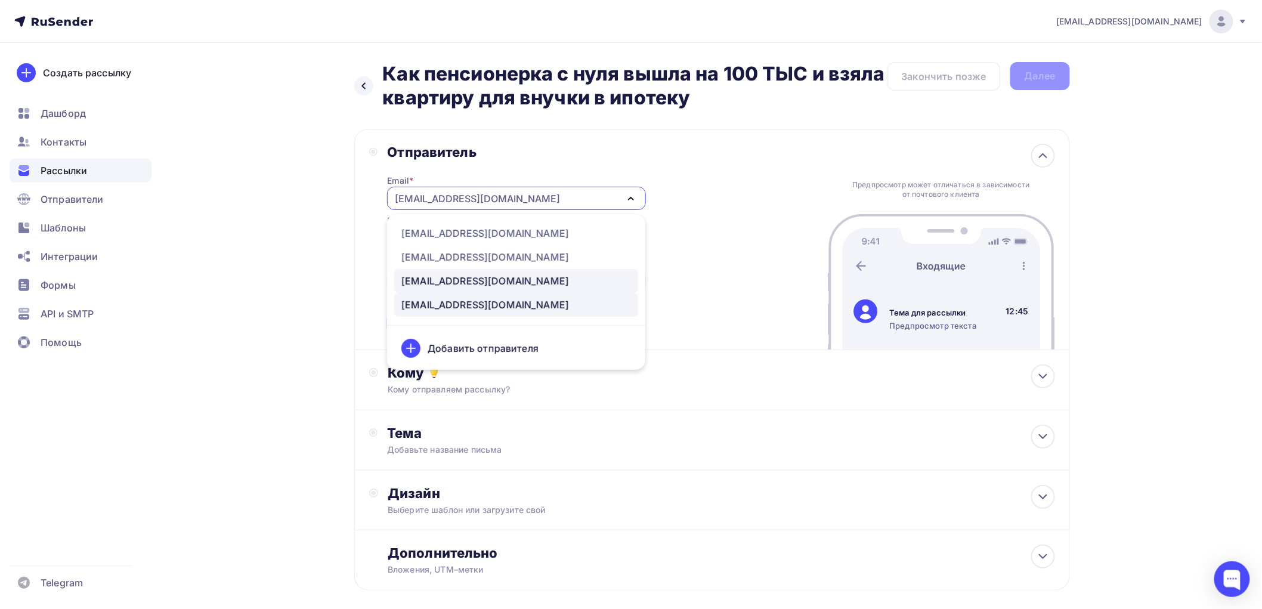
click at [440, 279] on div "[EMAIL_ADDRESS][DOMAIN_NAME]" at bounding box center [486, 281] width 168 height 14
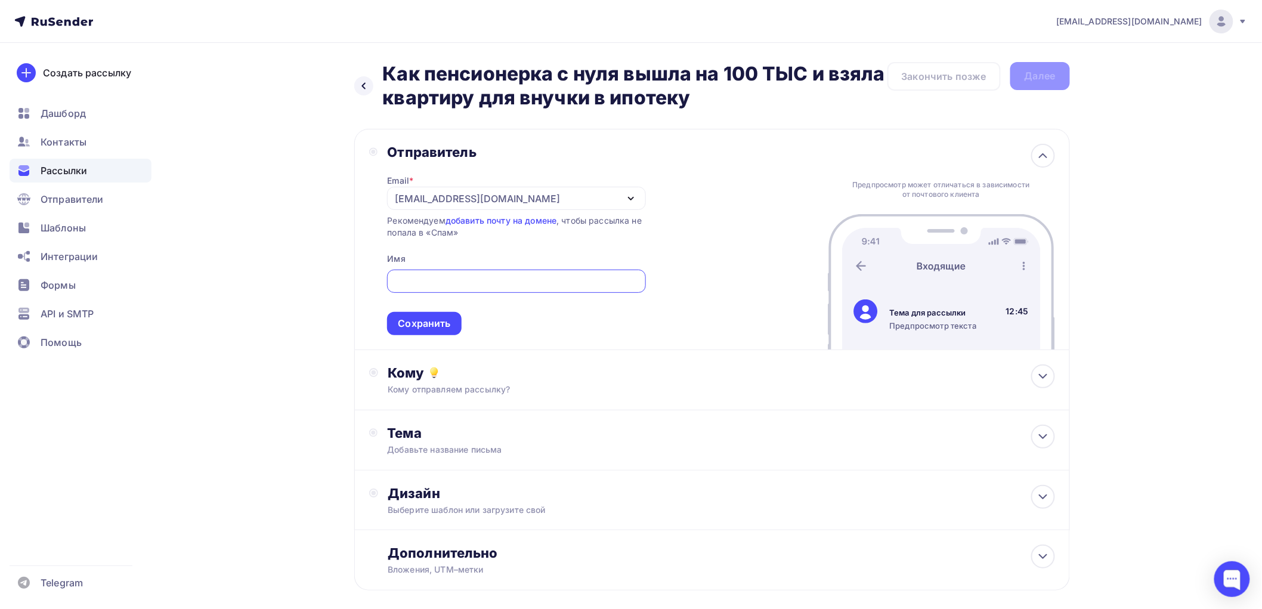
click at [436, 279] on input "text" at bounding box center [516, 281] width 245 height 14
type input "[PERSON_NAME]"
click at [409, 329] on div "Сохранить" at bounding box center [424, 324] width 53 height 14
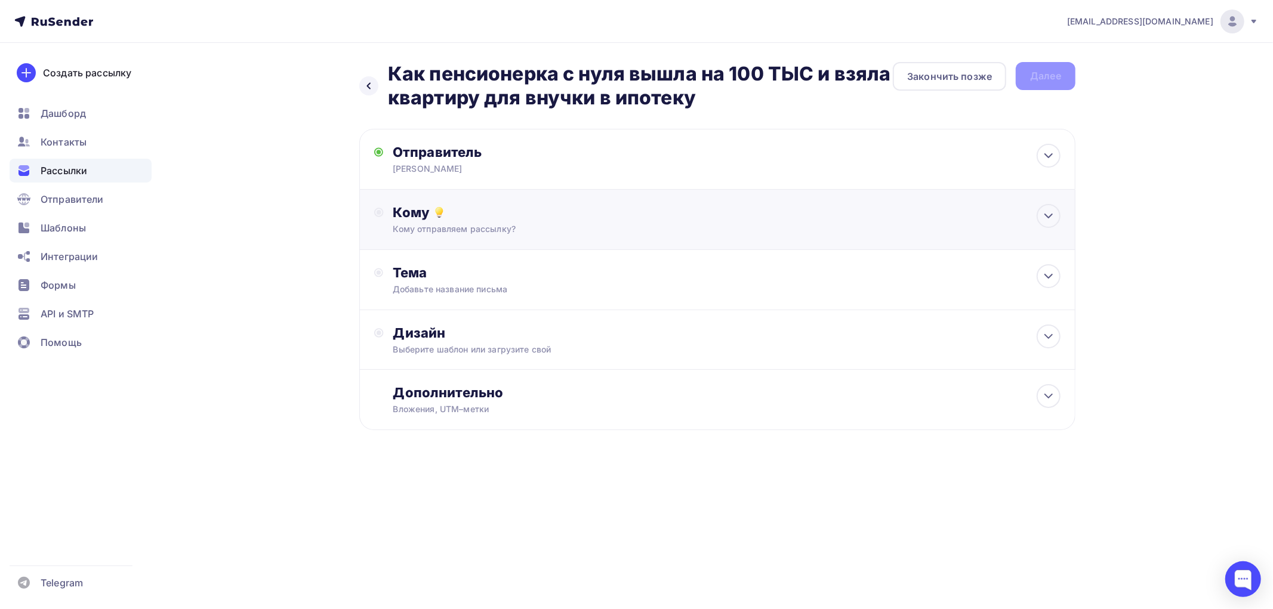
click at [418, 226] on div "Кому отправляем рассылку?" at bounding box center [693, 229] width 601 height 12
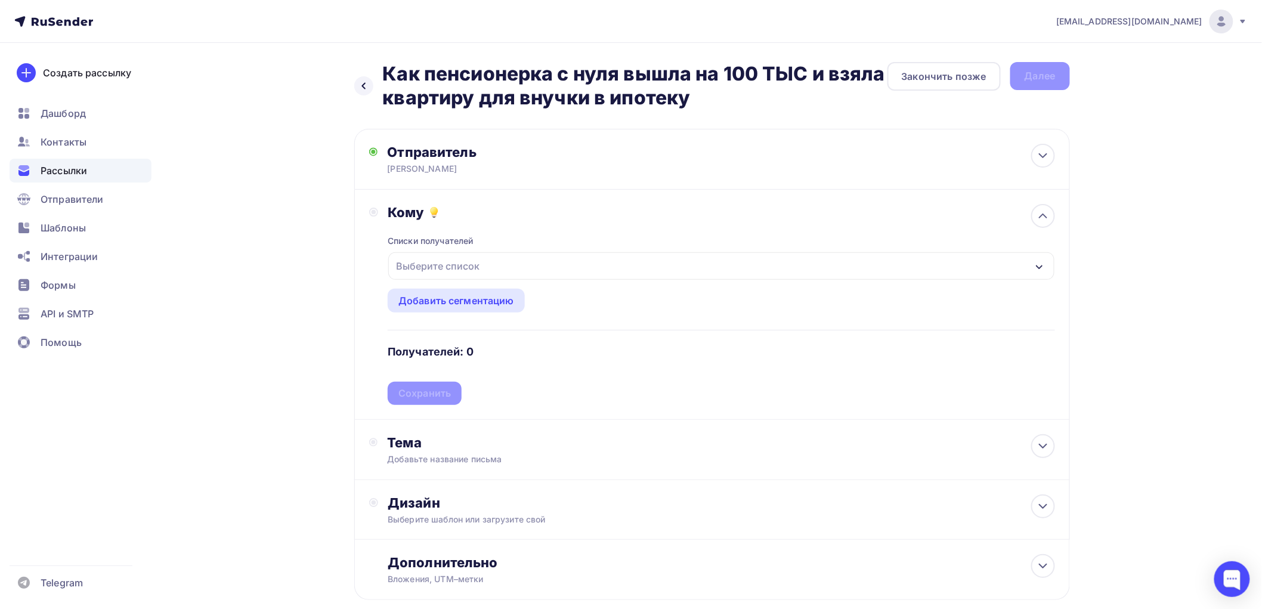
click at [415, 265] on div "Выберите список" at bounding box center [437, 265] width 93 height 21
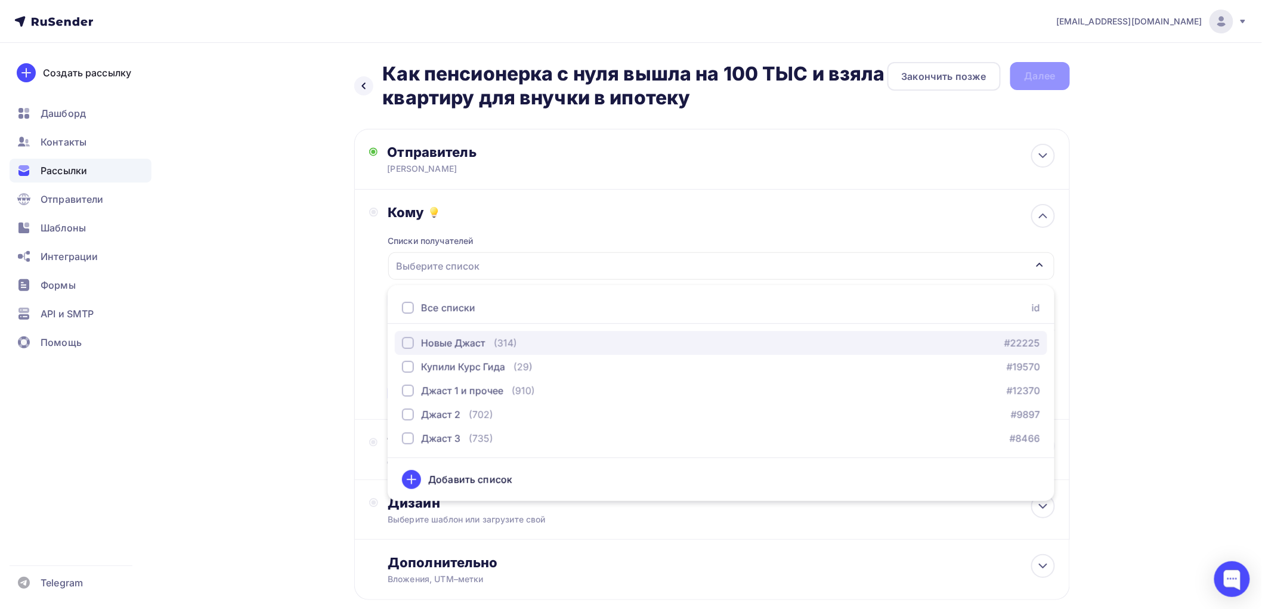
click at [409, 345] on div "button" at bounding box center [408, 343] width 12 height 12
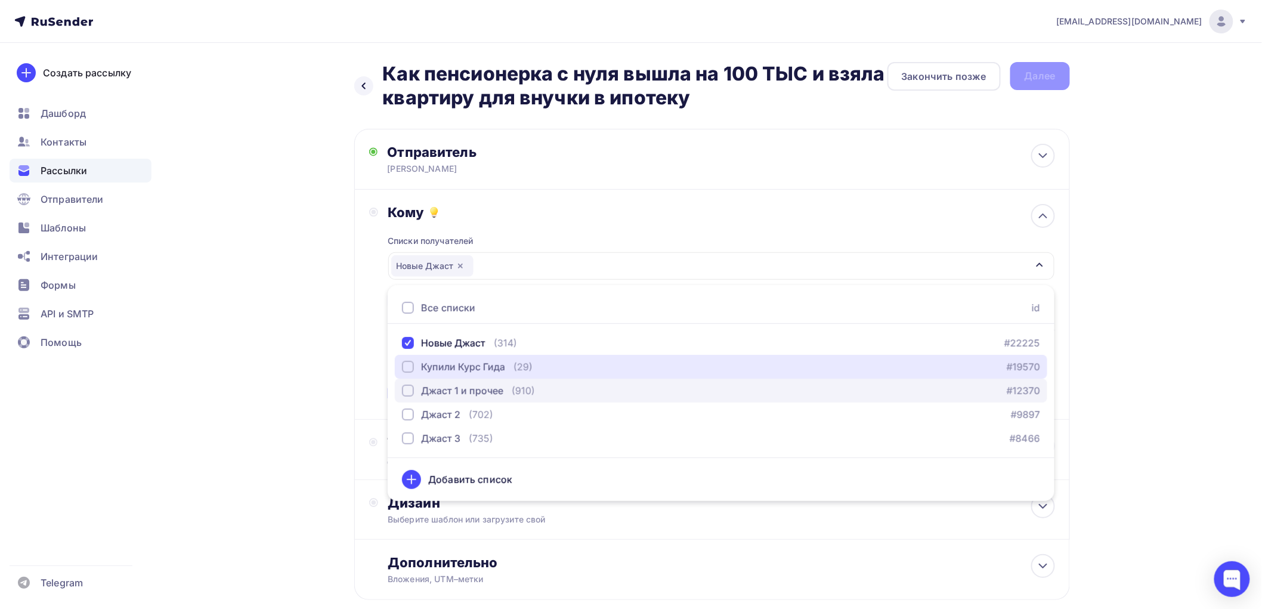
drag, startPoint x: 409, startPoint y: 363, endPoint x: 409, endPoint y: 380, distance: 17.3
click at [409, 366] on div "button" at bounding box center [408, 367] width 12 height 12
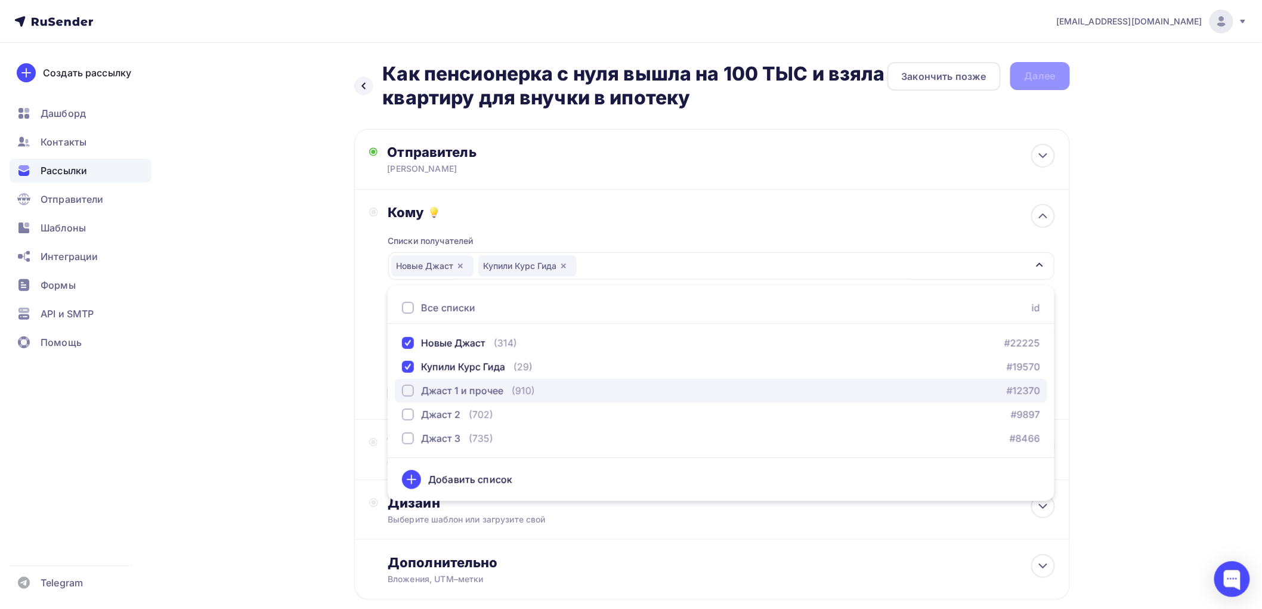
click at [407, 391] on div "button" at bounding box center [408, 391] width 12 height 12
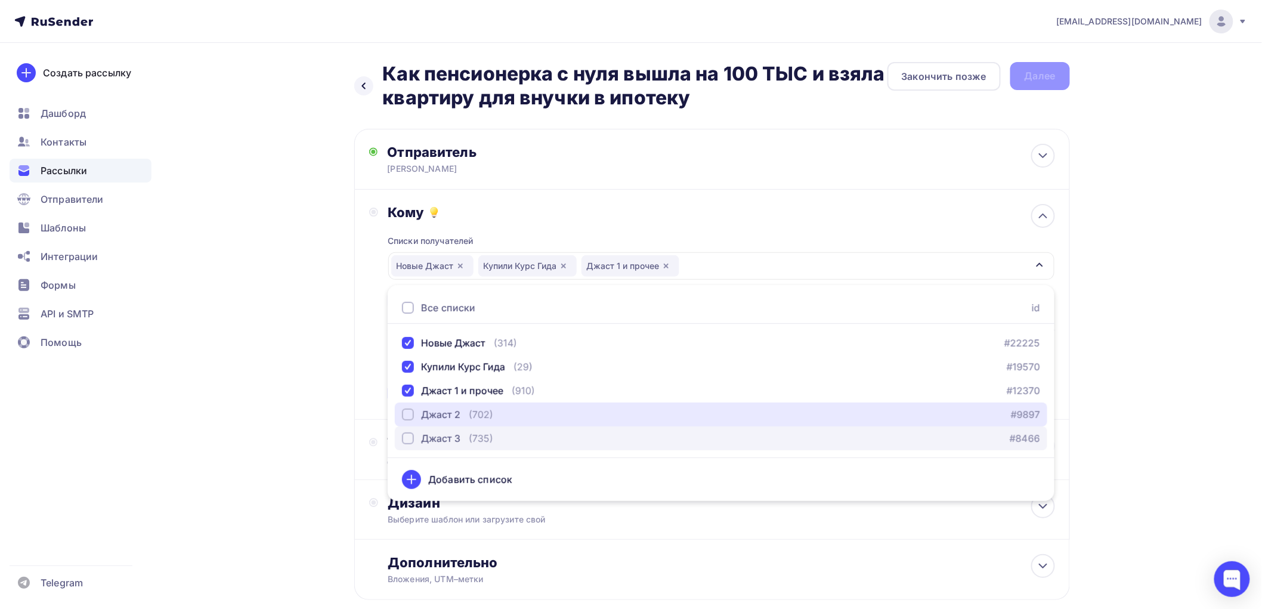
drag, startPoint x: 407, startPoint y: 408, endPoint x: 404, endPoint y: 437, distance: 28.9
click at [407, 412] on div "button" at bounding box center [408, 415] width 12 height 12
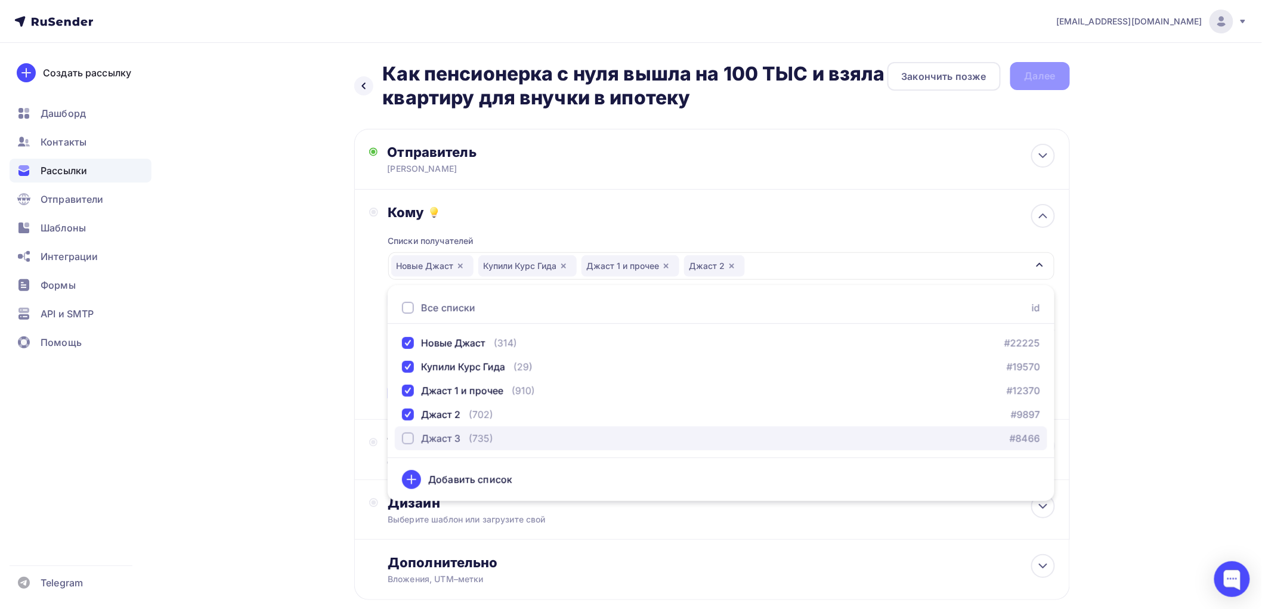
click at [406, 441] on div "button" at bounding box center [408, 439] width 12 height 12
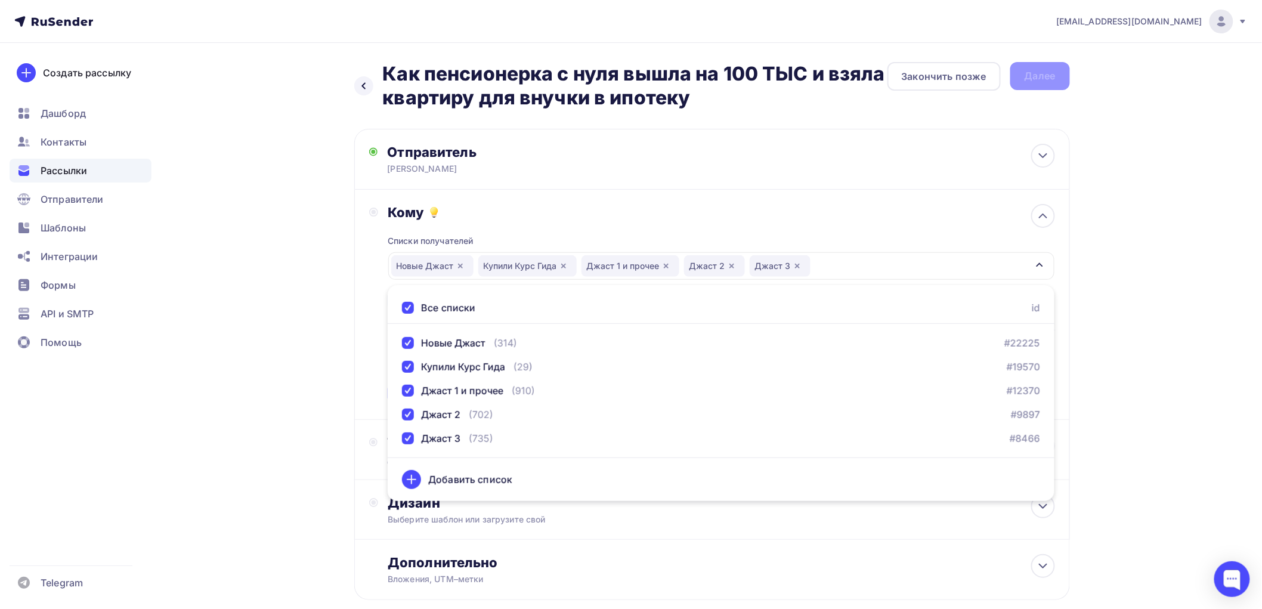
click at [338, 408] on div "Назад Как пенсионерка с нуля вышла на 100 ТЫС и взяла квартиру для внучки в ипо…" at bounding box center [632, 360] width 978 height 634
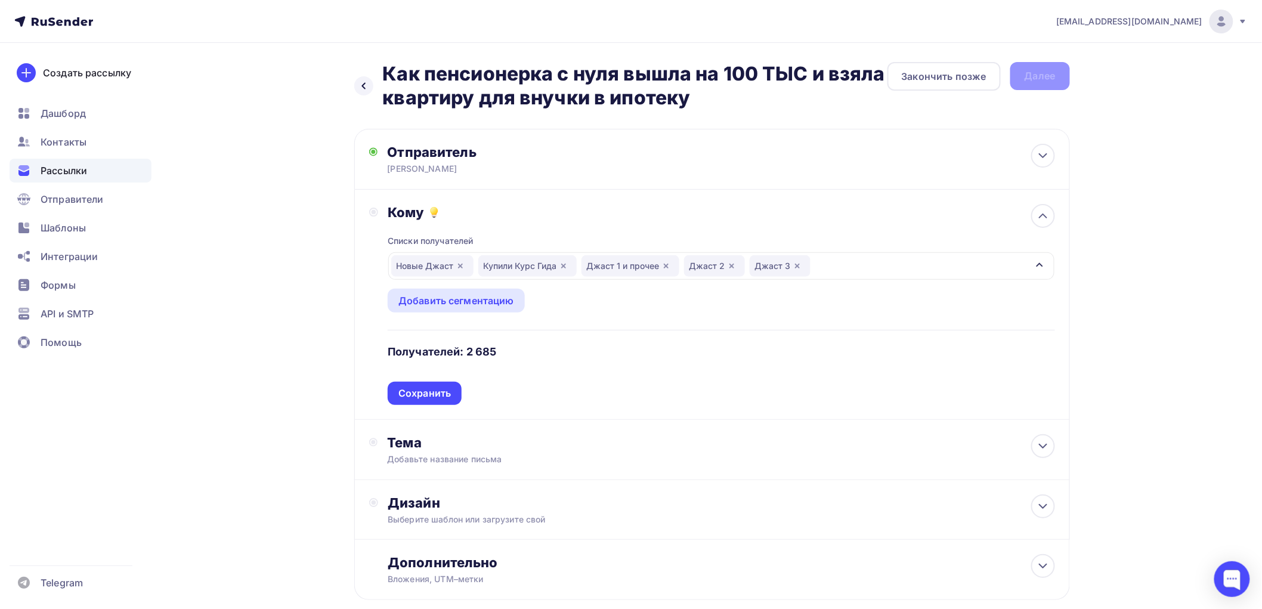
click at [407, 392] on div "Сохранить" at bounding box center [425, 394] width 53 height 14
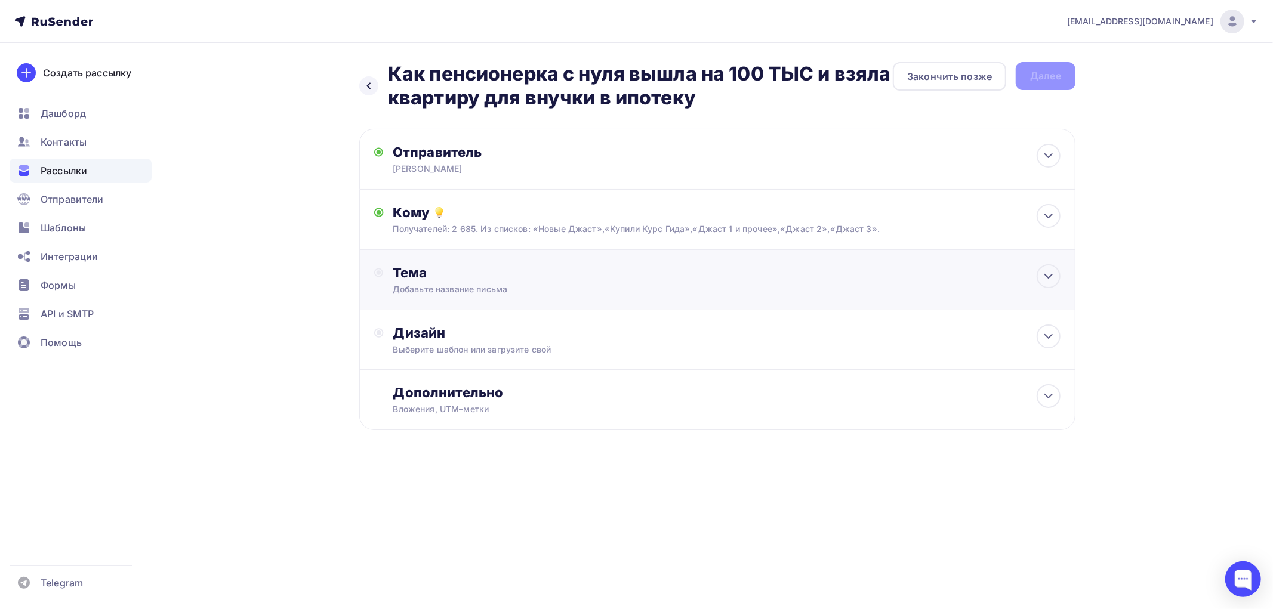
click at [406, 276] on div "Тема" at bounding box center [511, 272] width 236 height 17
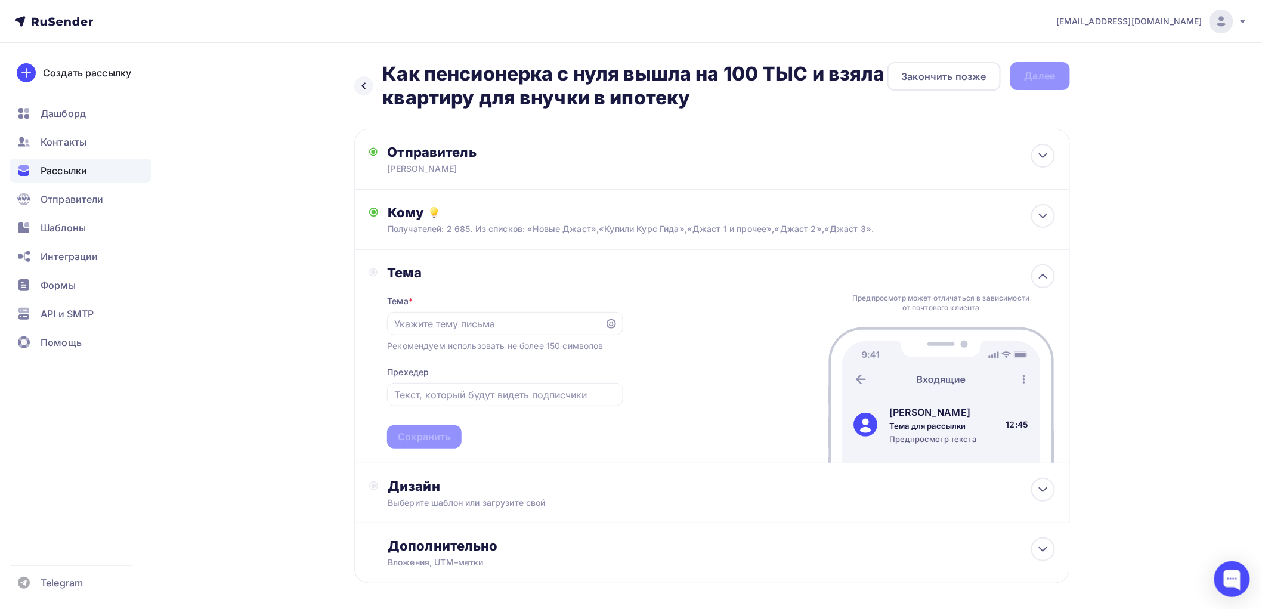
drag, startPoint x: 702, startPoint y: 99, endPoint x: 389, endPoint y: 63, distance: 314.7
click at [389, 63] on h2 "Как пенсионерка с нуля вышла на 100 ТЫС и взяла квартиру для внучки в ипотеку" at bounding box center [635, 86] width 505 height 48
copy h2 "Как пенсионерка с нуля вышла на 100 ТЫС и взяла квартиру для внучки в ипотеку"
paste input "Как пенсионерка с нуля вышла на 100 ТЫС и взяла квартиру для внучки в ипотеку"
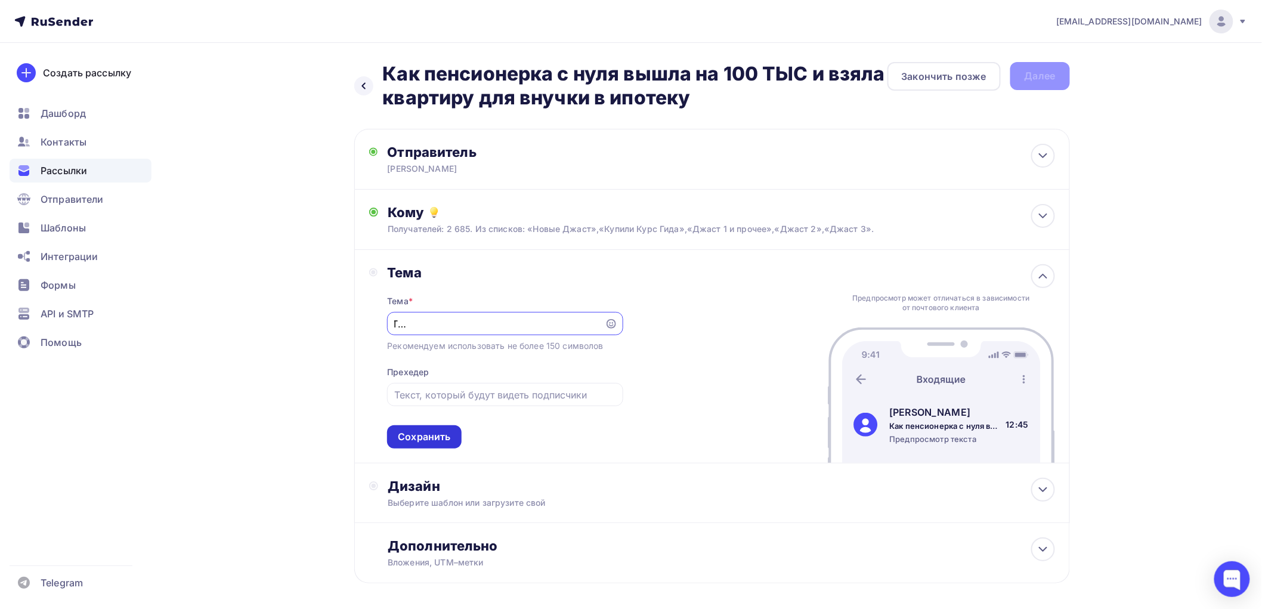
type input "Как пенсионерка с нуля вышла на 100 ТЫС и взяла квартиру для внучки в ипотеку"
click at [430, 442] on div "Сохранить" at bounding box center [424, 437] width 53 height 14
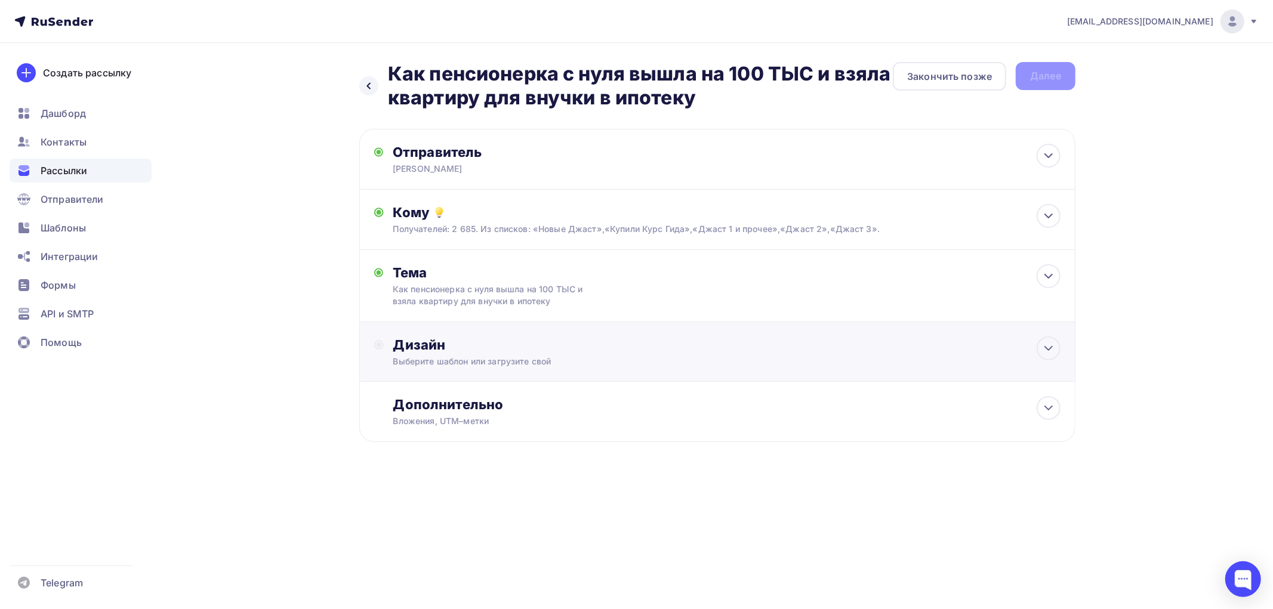
click at [414, 350] on div "Дизайн" at bounding box center [726, 344] width 667 height 17
click at [425, 396] on div "Выбрать шаблон" at bounding box center [445, 394] width 83 height 14
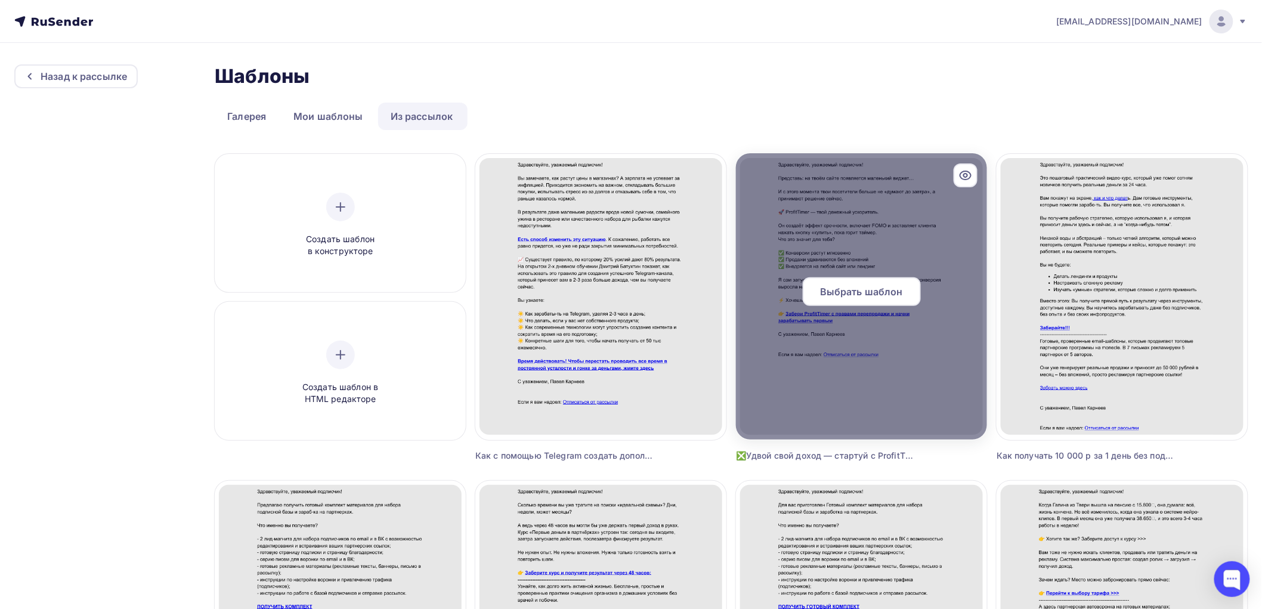
click at [855, 293] on span "Выбрать шаблон" at bounding box center [861, 292] width 83 height 14
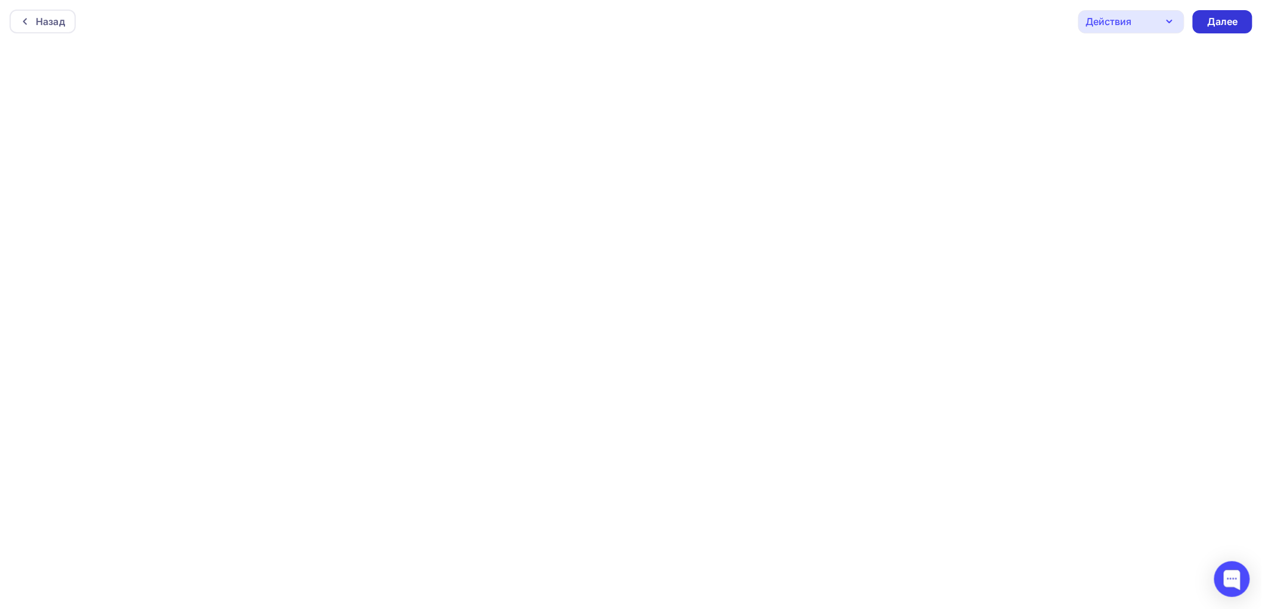
click at [1145, 26] on div "Далее" at bounding box center [1223, 22] width 31 height 14
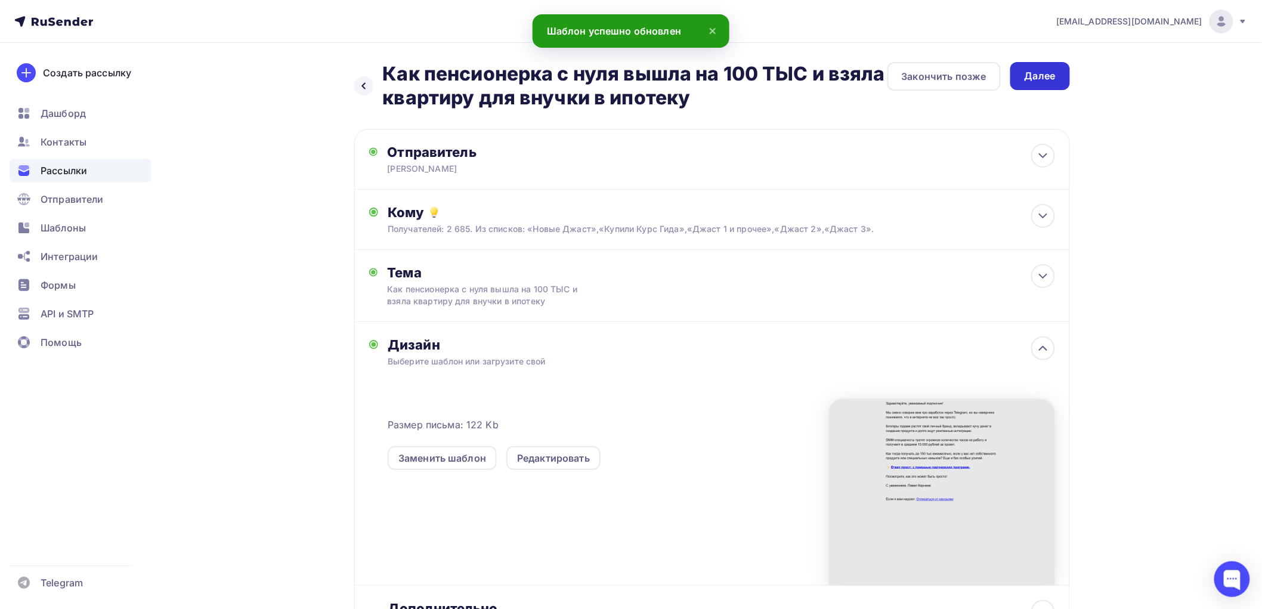
click at [1037, 73] on div "Далее" at bounding box center [1040, 76] width 31 height 14
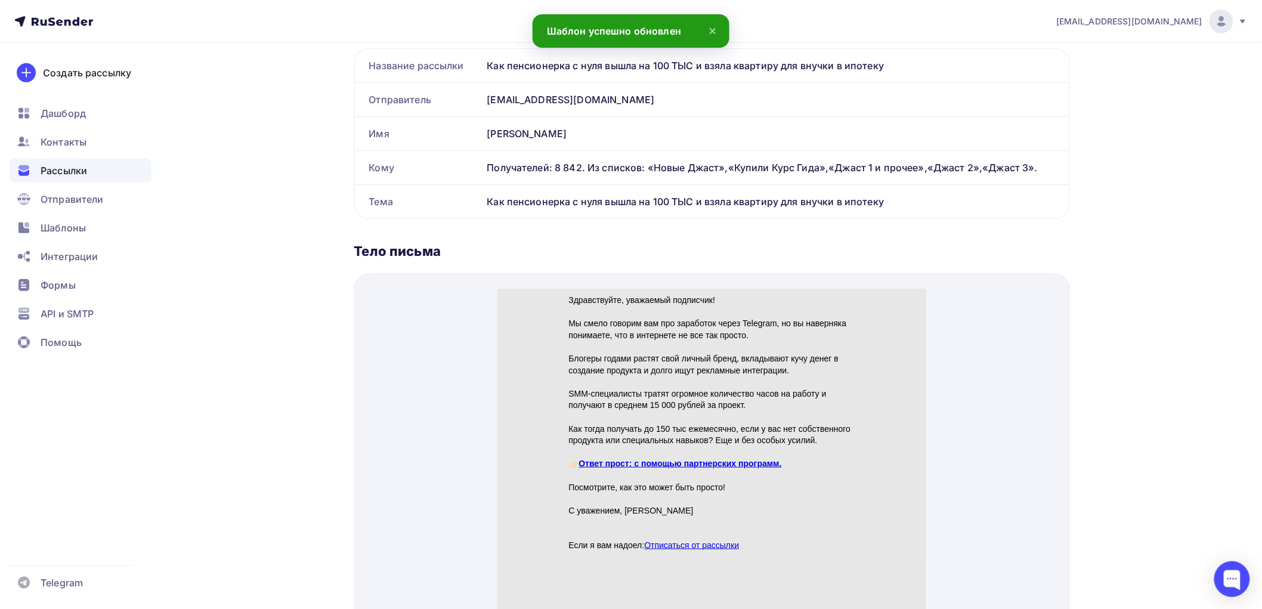
scroll to position [331, 0]
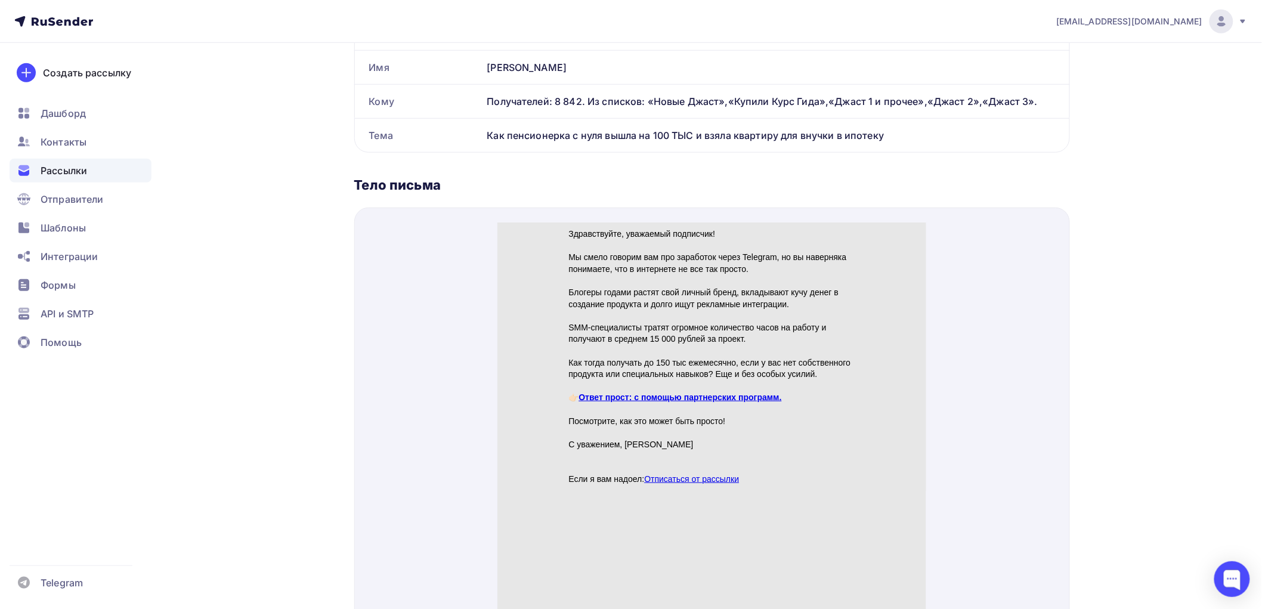
click at [629, 382] on link "Ответ прост: с помощью партнерских программ." at bounding box center [680, 383] width 203 height 10
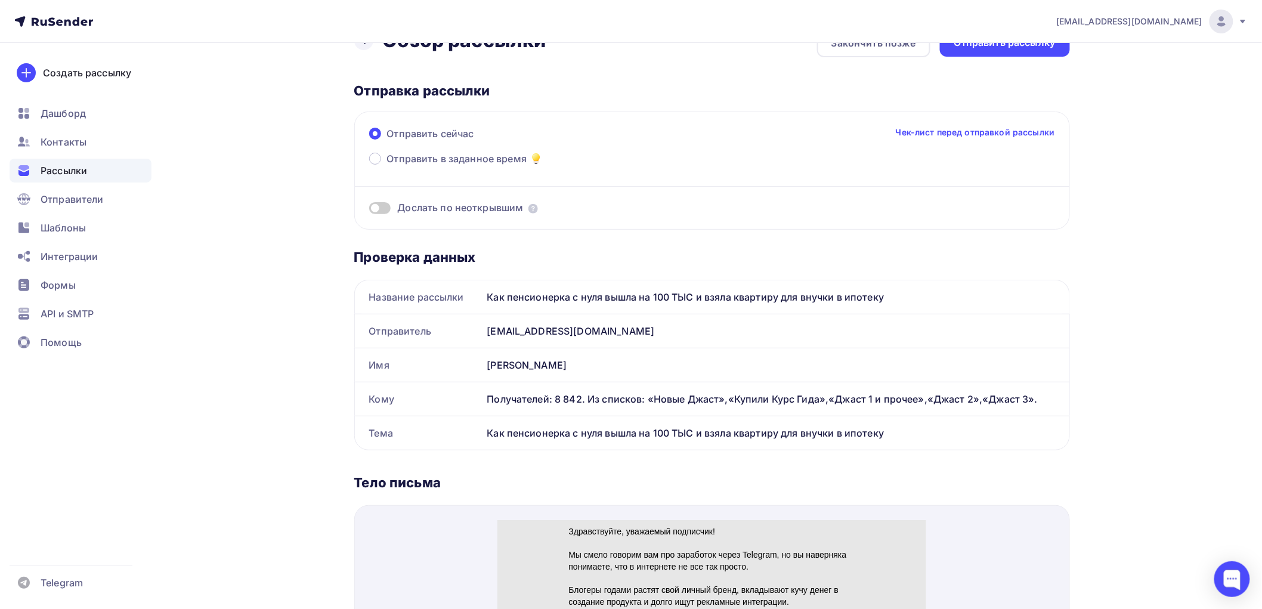
scroll to position [0, 0]
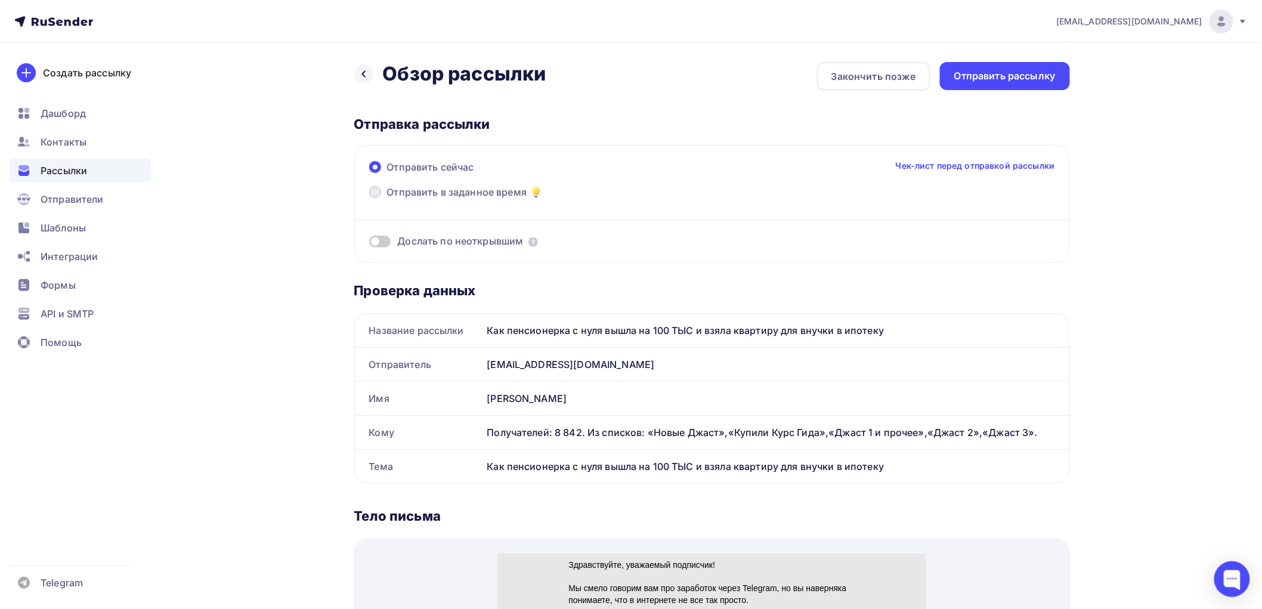
click at [373, 193] on span at bounding box center [375, 192] width 12 height 12
click at [387, 199] on input "Отправить в заданное время" at bounding box center [387, 199] width 0 height 0
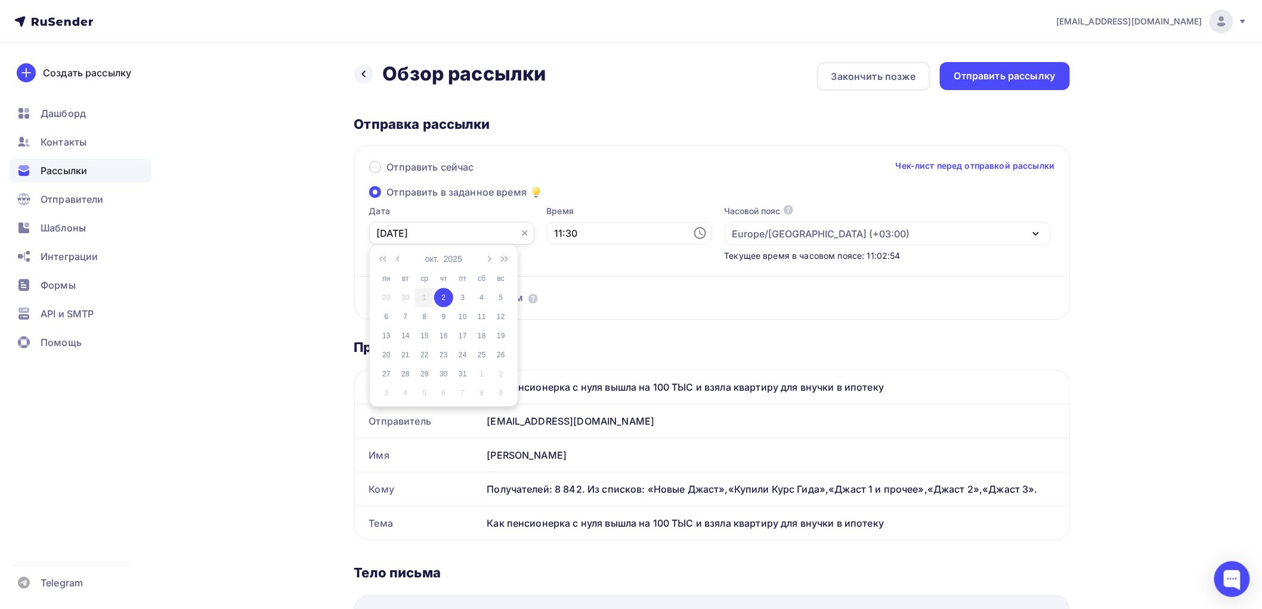
click at [415, 234] on input "[DATE]" at bounding box center [451, 233] width 165 height 23
click at [444, 302] on div "2" at bounding box center [443, 297] width 19 height 11
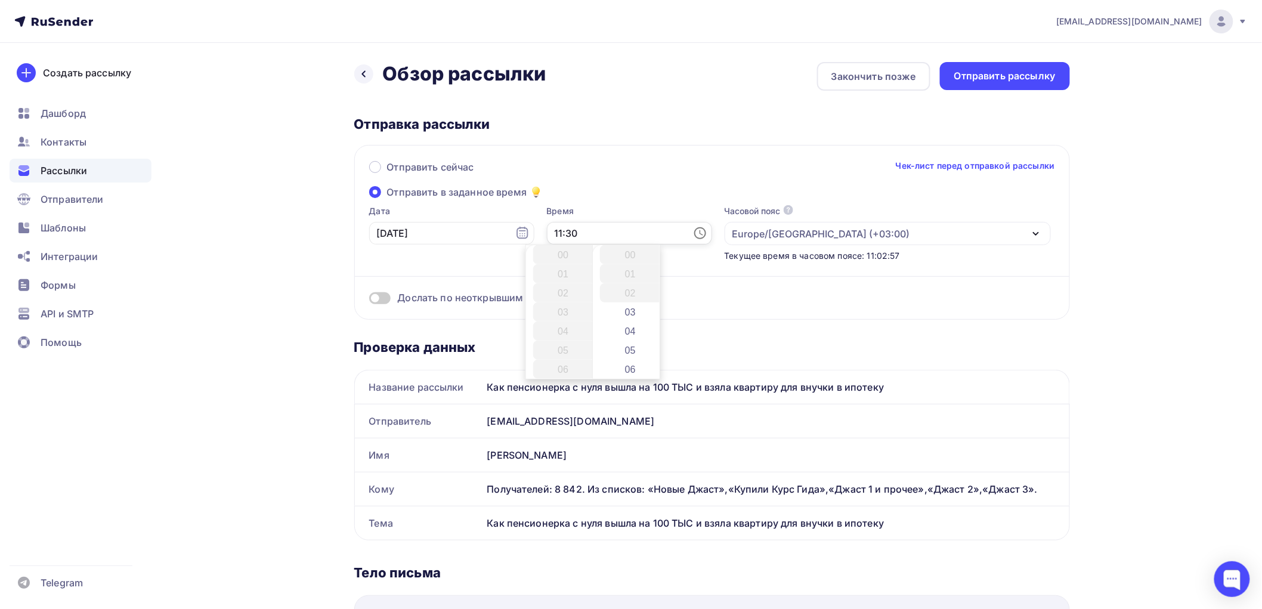
click at [558, 231] on input "11:30" at bounding box center [629, 233] width 165 height 23
click at [555, 309] on li "21" at bounding box center [564, 313] width 63 height 19
click at [626, 255] on li "00" at bounding box center [631, 254] width 63 height 19
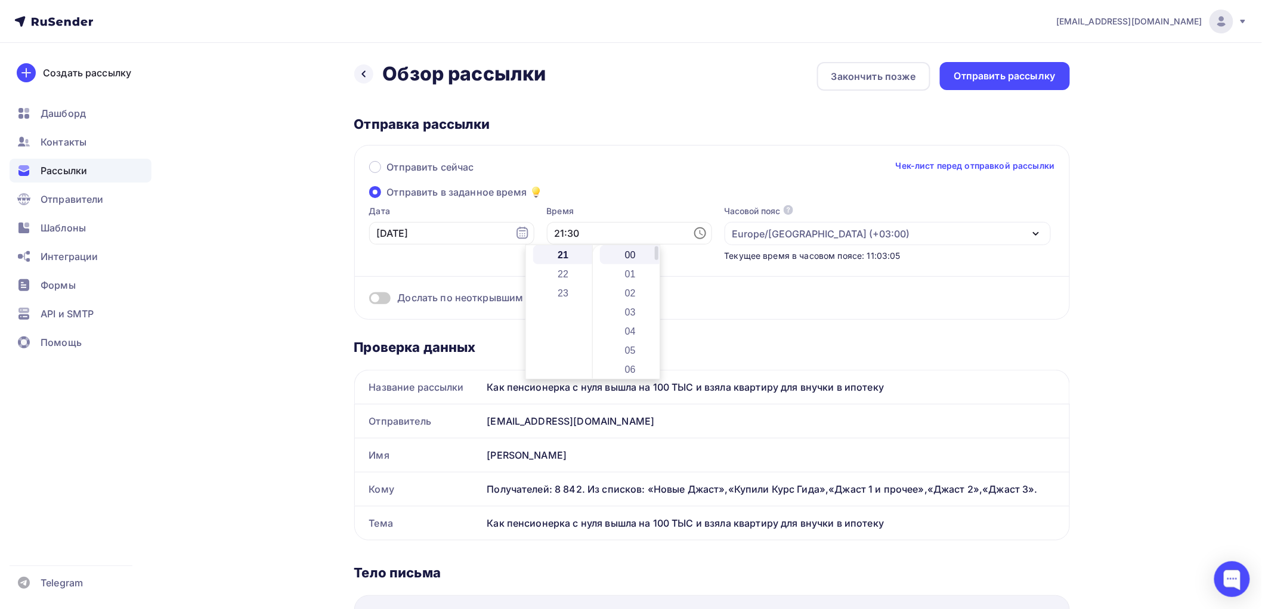
type input "21:00"
click at [820, 304] on div "Дослать по неоткрывшим" at bounding box center [712, 298] width 686 height 14
click at [385, 298] on span at bounding box center [379, 298] width 21 height 12
click at [369, 300] on input "checkbox" at bounding box center [369, 300] width 0 height 0
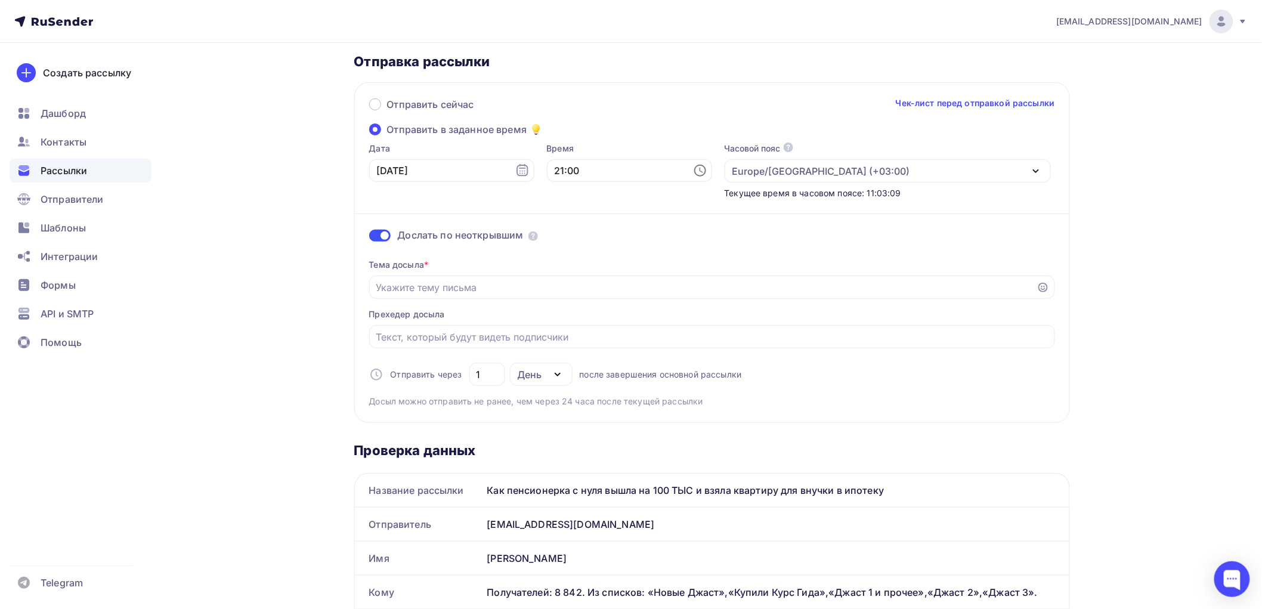
scroll to position [132, 0]
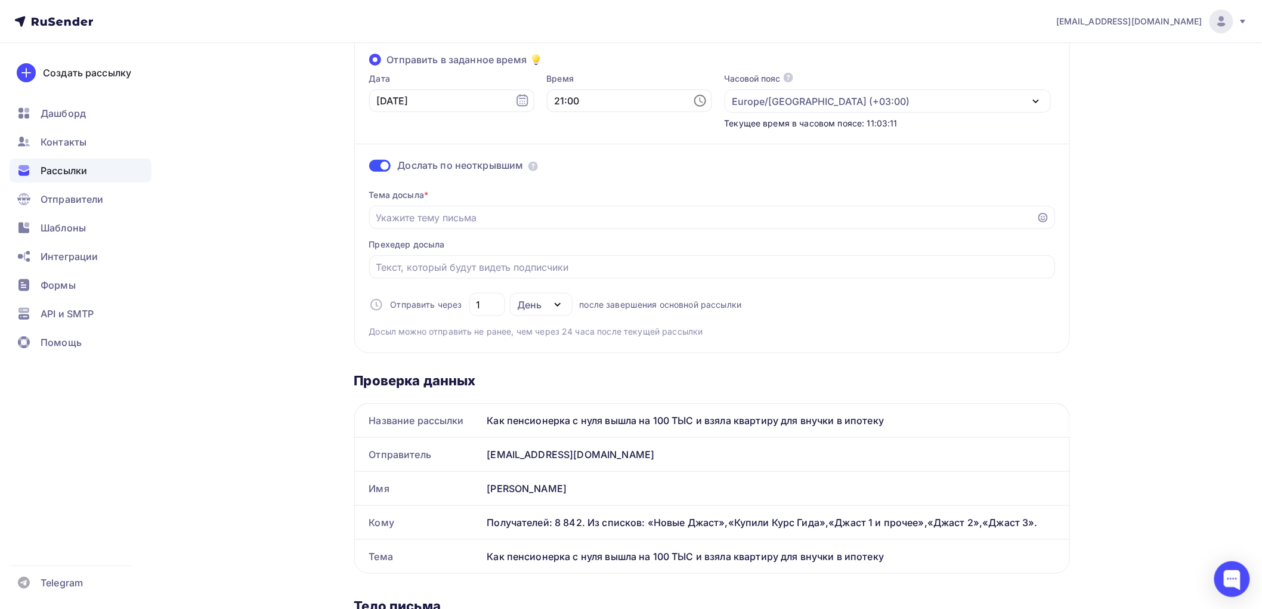
drag, startPoint x: 899, startPoint y: 419, endPoint x: 476, endPoint y: 416, distance: 422.4
click at [476, 416] on div "Название рассылки Как пенсионерка с нуля вышла на 100 ТЫС и взяла квартиру для …" at bounding box center [712, 420] width 715 height 33
copy div "Название рассылки Как пенсионерка с нуля вышла на 100 ТЫС и взяла квартиру для …"
paste input "Как пенсионерка с нуля вышла на 100 ТЫС и взяла квартиру для внучки в ипотеку"
type input "Как пенсионерка с нуля вышла на 100 ТЫС и взяла квартиру для внучки в ипотеку"
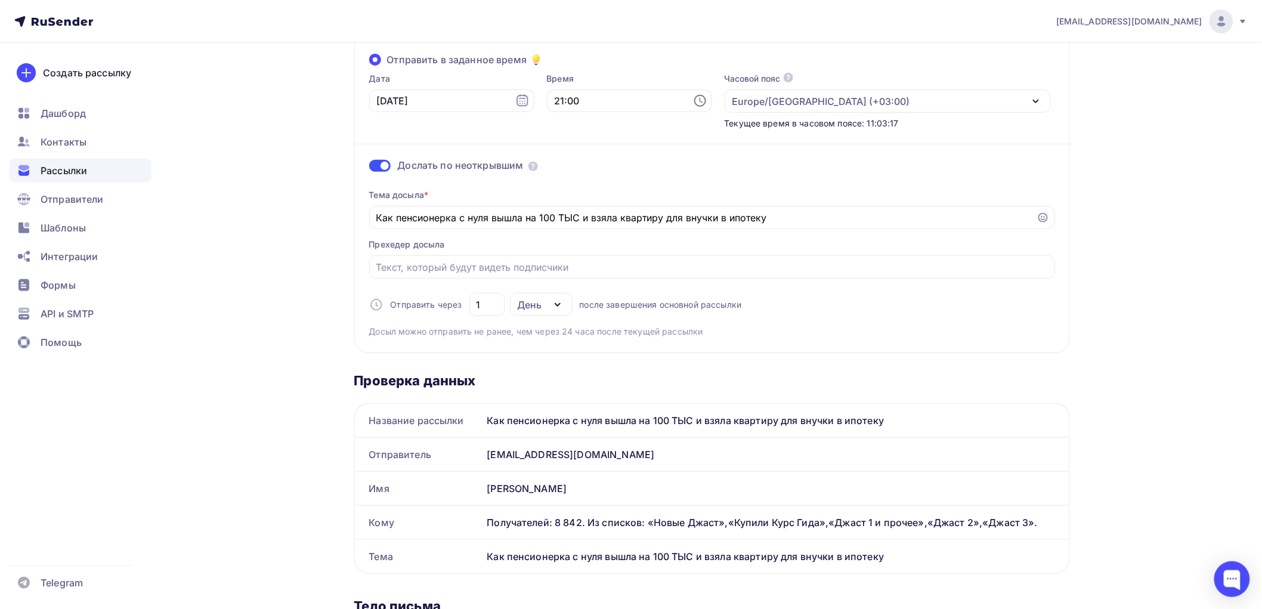
click at [918, 326] on div "Тема досыла * Как пенсионерка с нуля вышла на 100 ТЫС и взяла квартиру для внуч…" at bounding box center [712, 259] width 686 height 158
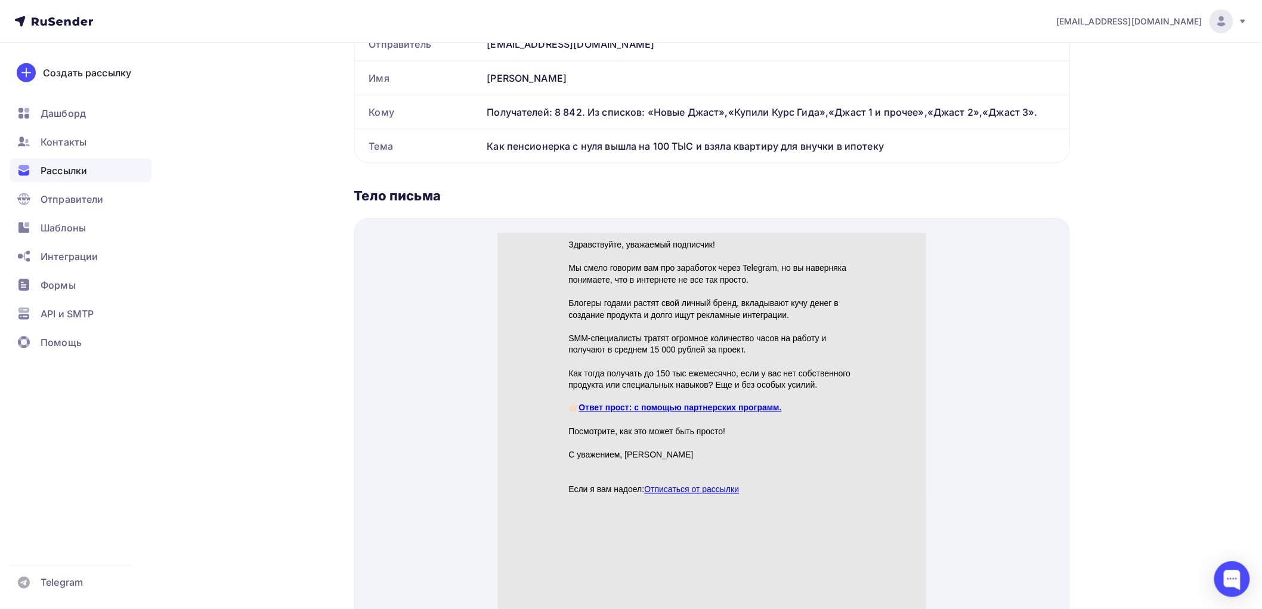
scroll to position [597, 0]
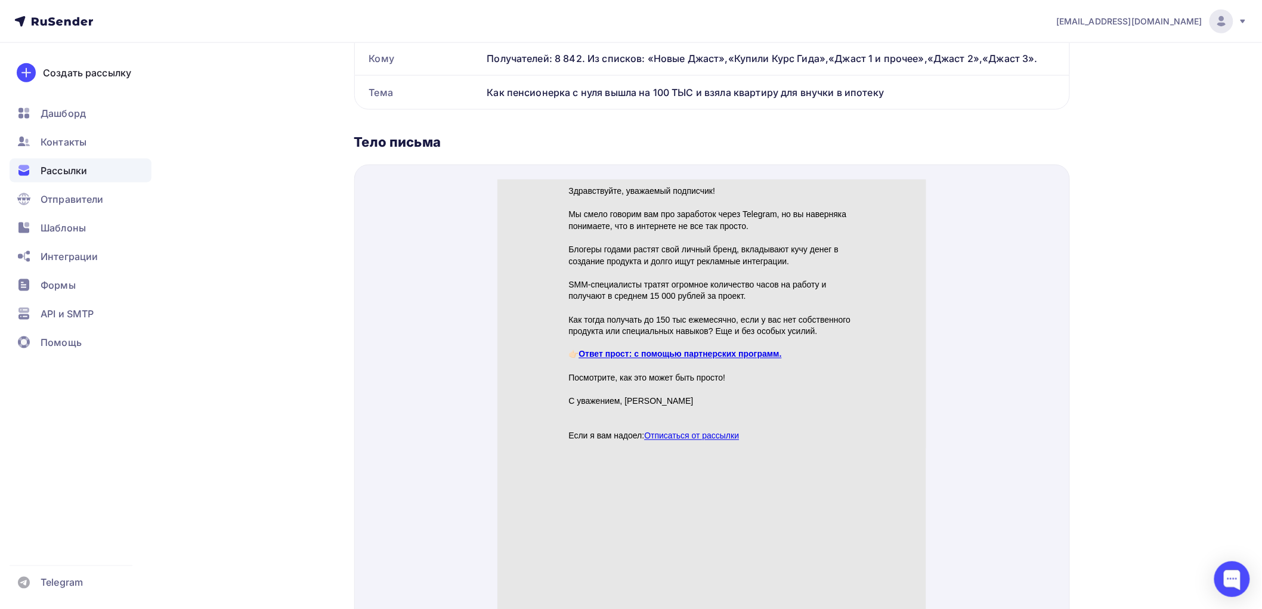
click at [758, 342] on link "Ответ прост: с помощью партнерских программ." at bounding box center [680, 340] width 203 height 10
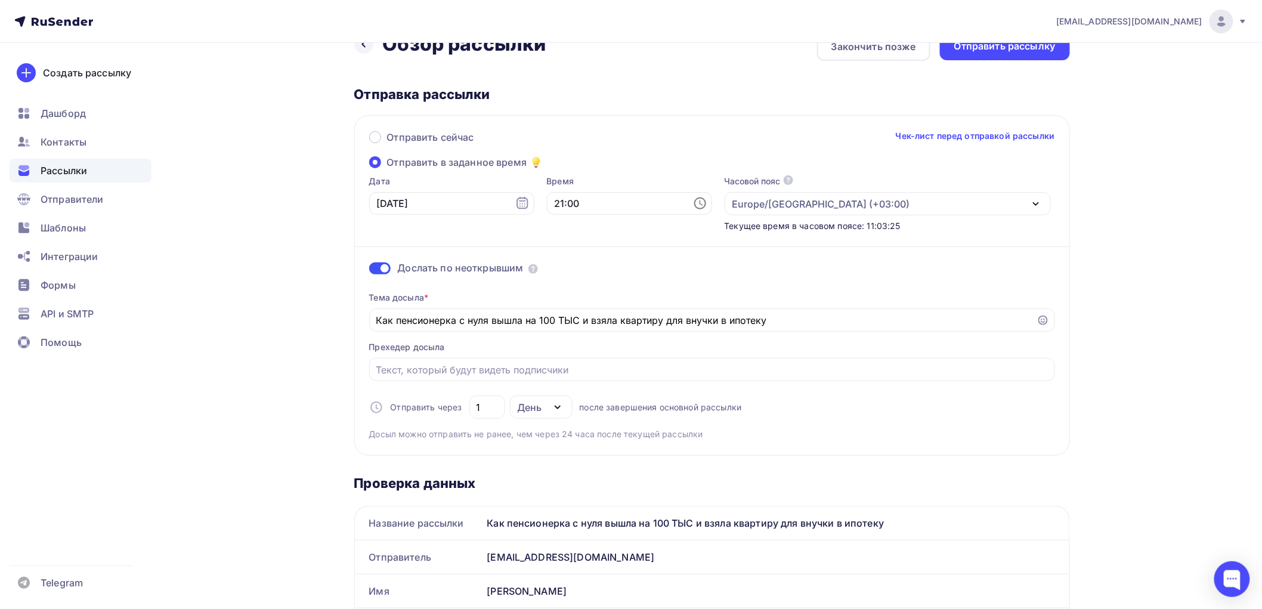
scroll to position [0, 0]
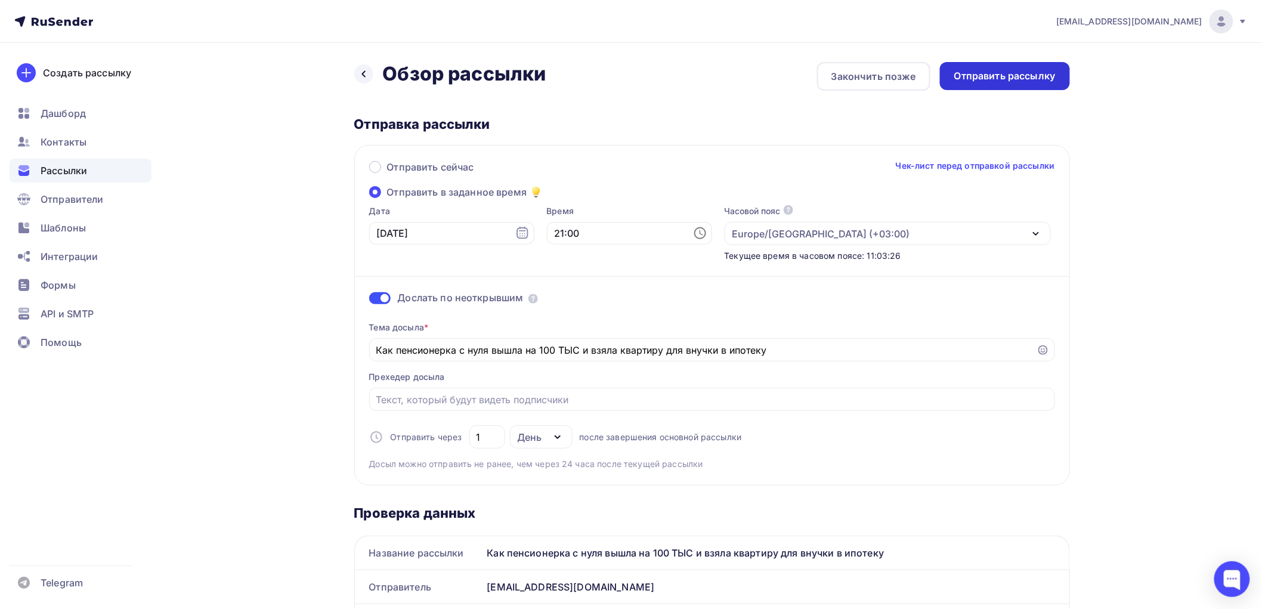
click at [1001, 72] on div "Отправить рассылку" at bounding box center [1005, 76] width 101 height 14
